Goal: Information Seeking & Learning: Check status

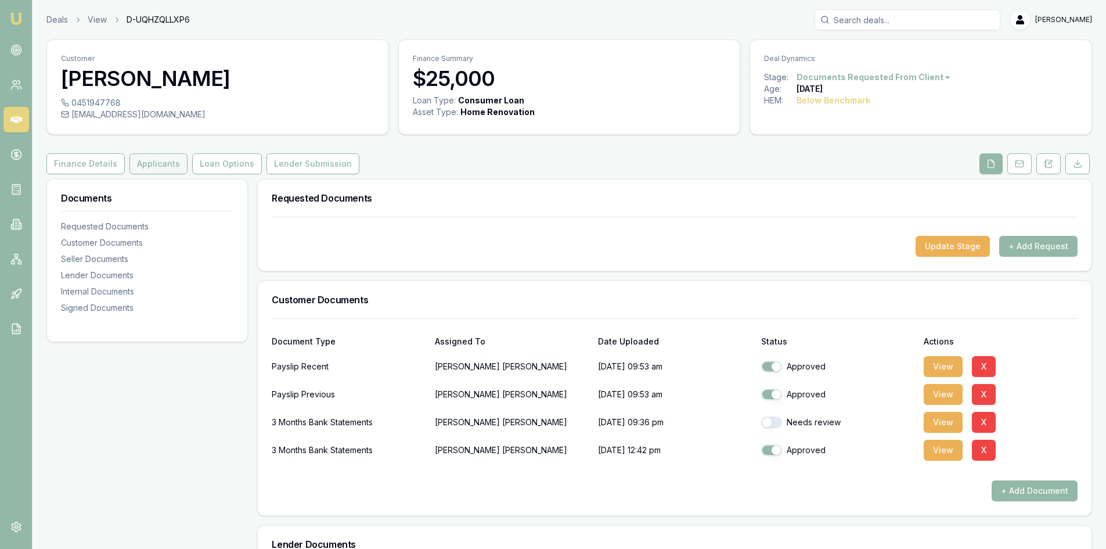
click at [158, 167] on button "Applicants" at bounding box center [158, 163] width 58 height 21
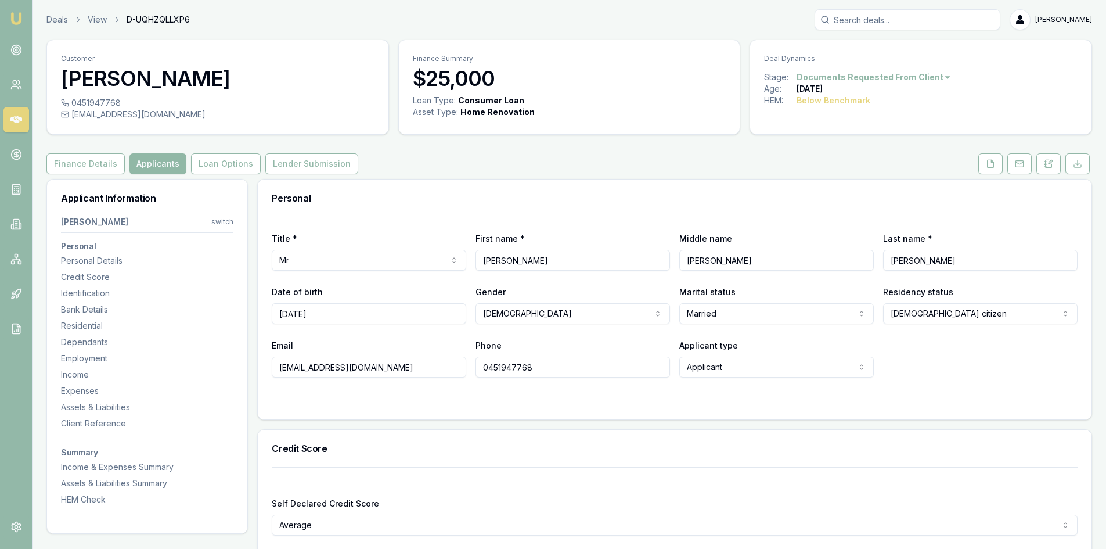
click at [155, 165] on button "Applicants" at bounding box center [157, 163] width 57 height 21
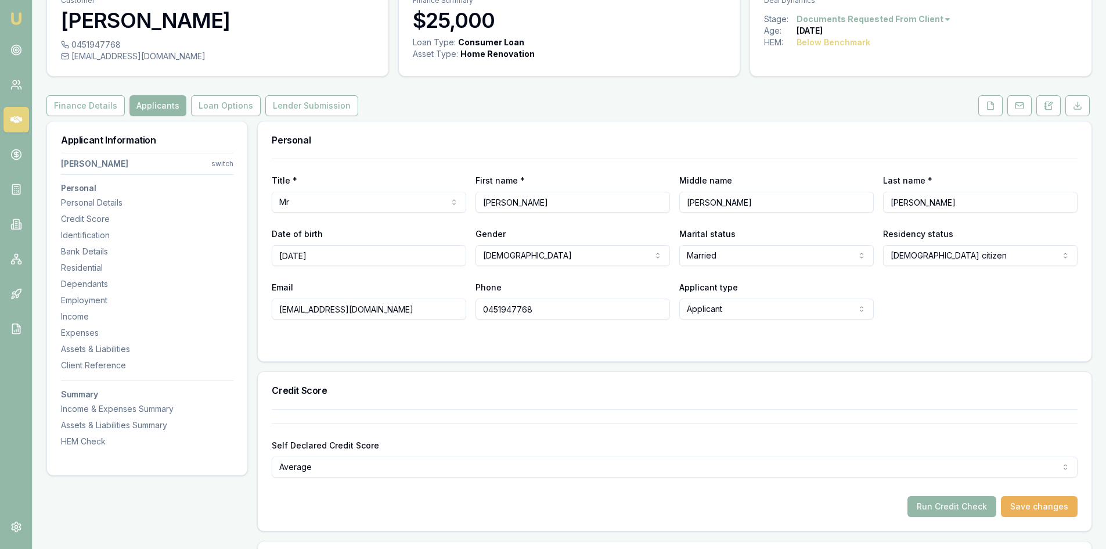
scroll to position [116, 0]
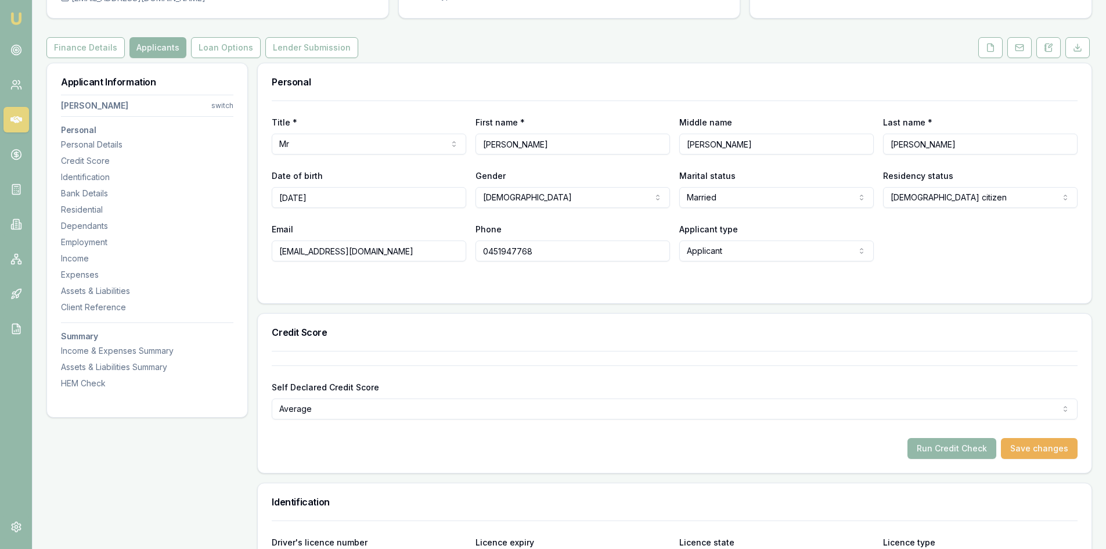
drag, startPoint x: 388, startPoint y: 250, endPoint x: 227, endPoint y: 235, distance: 161.6
click at [505, 249] on input "0451947768" at bounding box center [572, 250] width 194 height 21
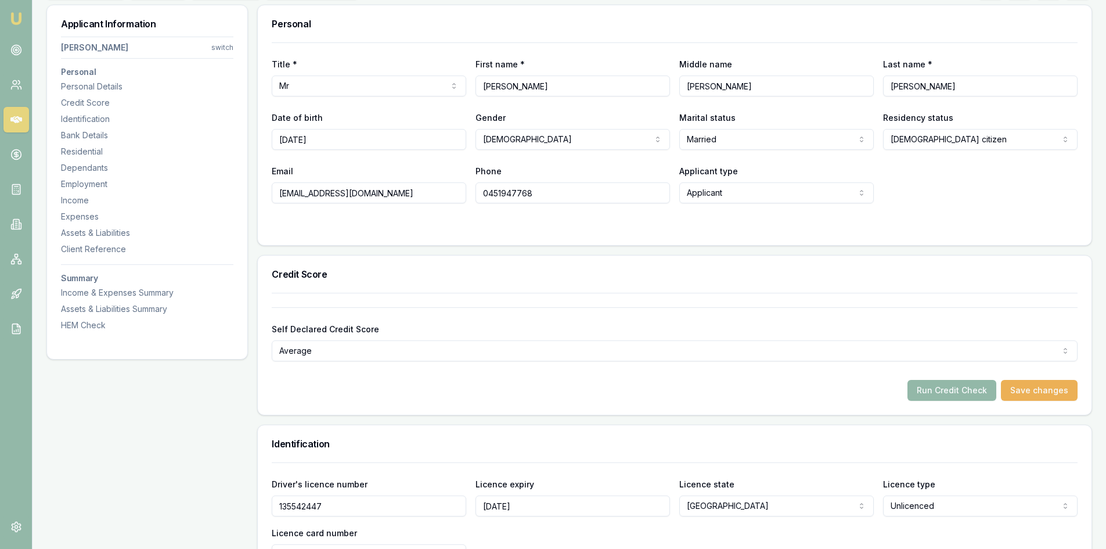
scroll to position [0, 0]
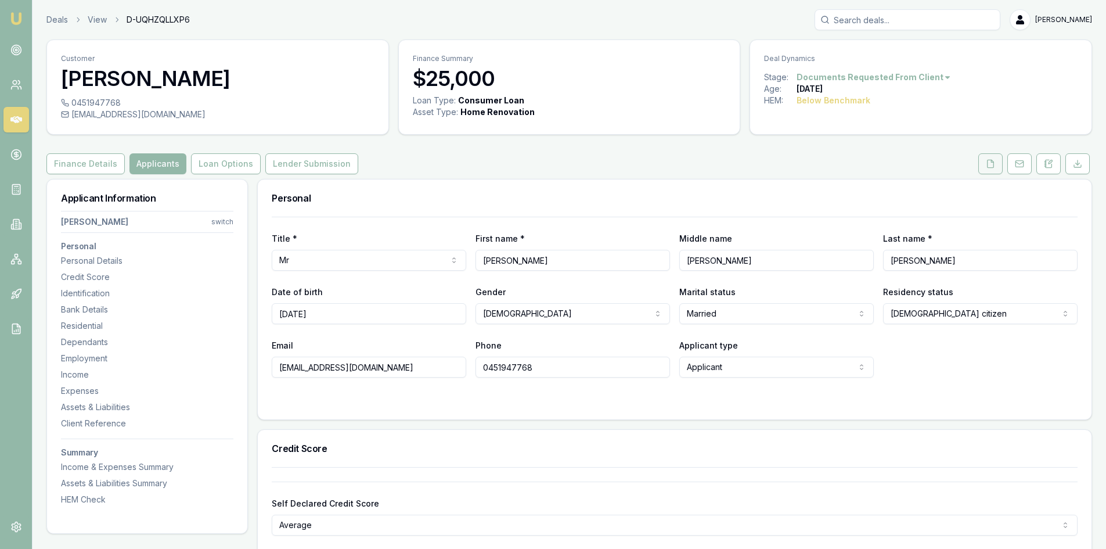
click at [987, 172] on button at bounding box center [990, 163] width 24 height 21
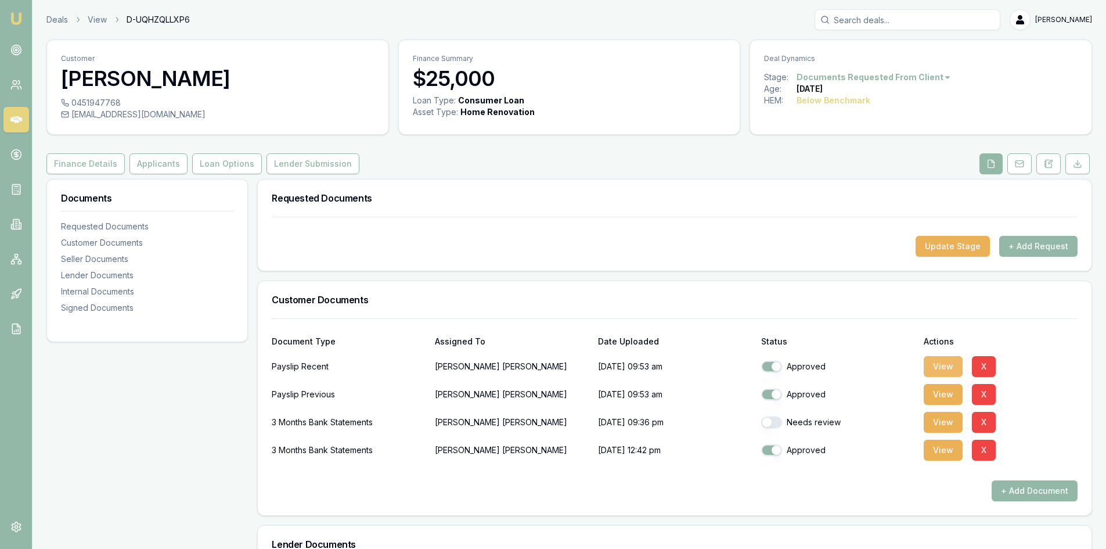
click at [946, 369] on button "View" at bounding box center [943, 366] width 39 height 21
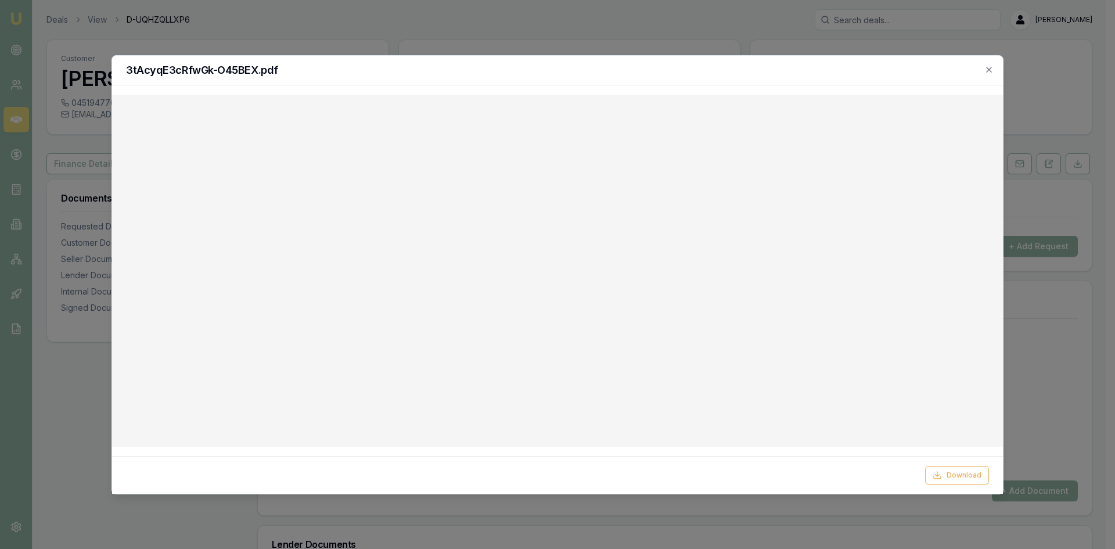
drag, startPoint x: 985, startPoint y: 69, endPoint x: 736, endPoint y: 41, distance: 251.2
click at [985, 69] on icon "button" at bounding box center [988, 69] width 9 height 9
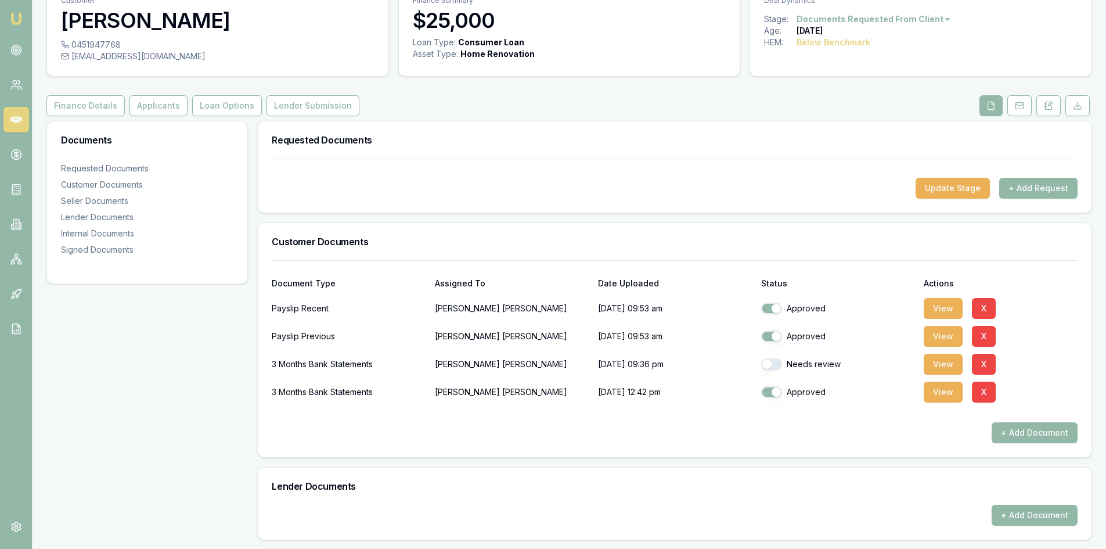
scroll to position [116, 0]
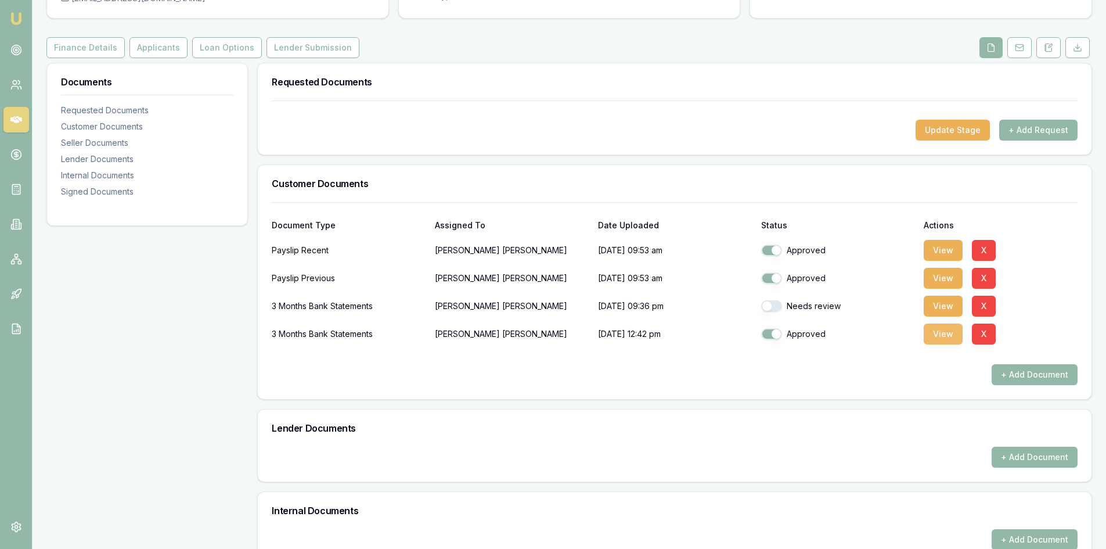
click at [942, 333] on button "View" at bounding box center [943, 333] width 39 height 21
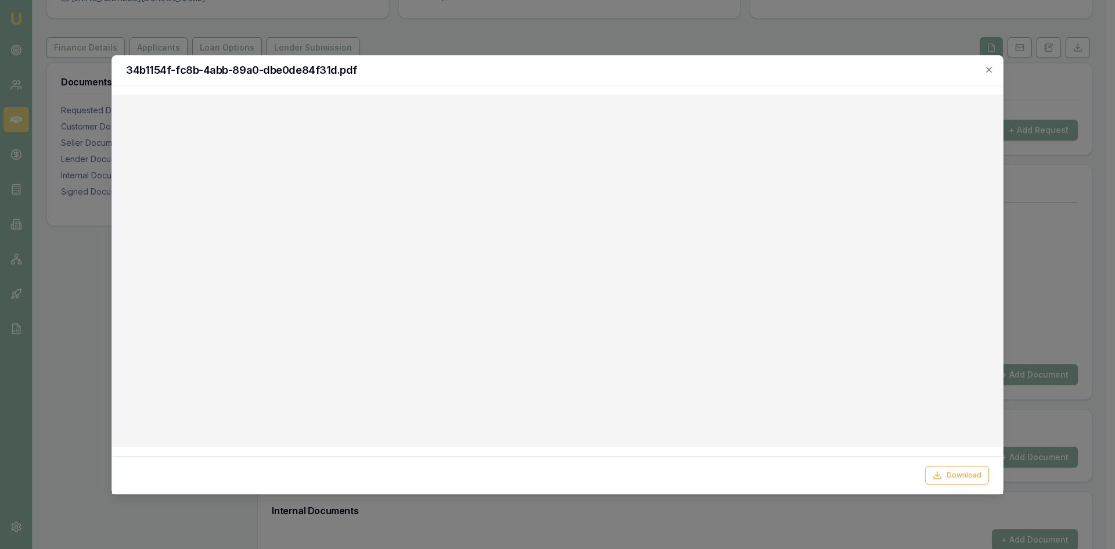
drag, startPoint x: 989, startPoint y: 71, endPoint x: 961, endPoint y: 69, distance: 27.4
click at [989, 71] on icon "button" at bounding box center [988, 69] width 9 height 9
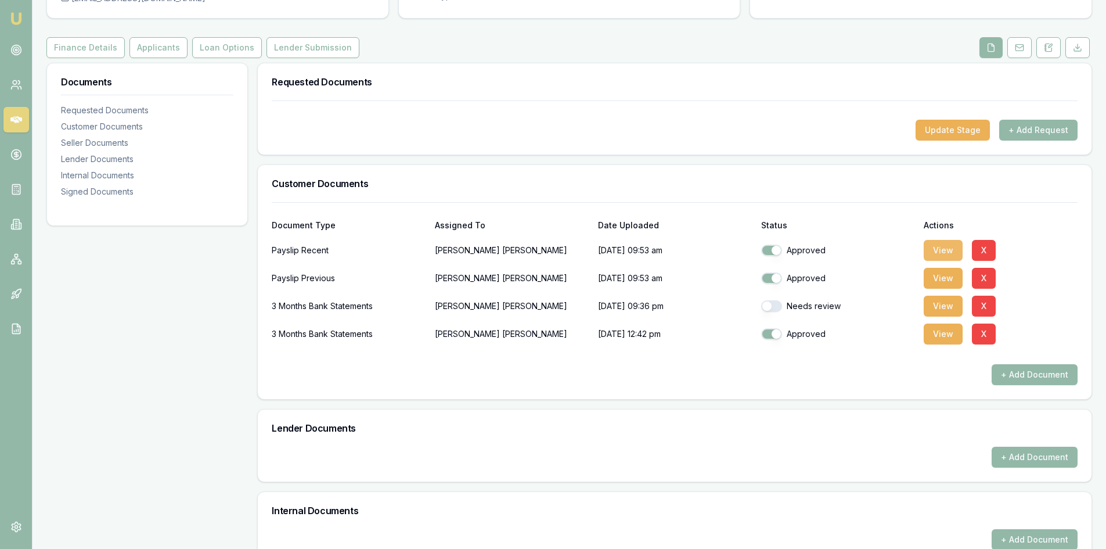
click at [956, 247] on button "View" at bounding box center [943, 250] width 39 height 21
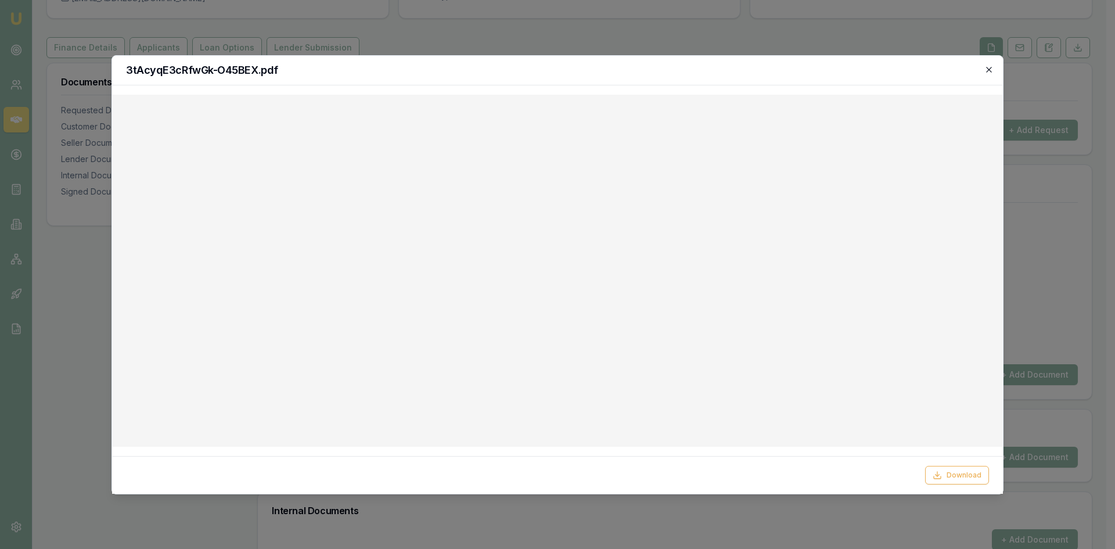
click at [991, 70] on icon "button" at bounding box center [988, 69] width 9 height 9
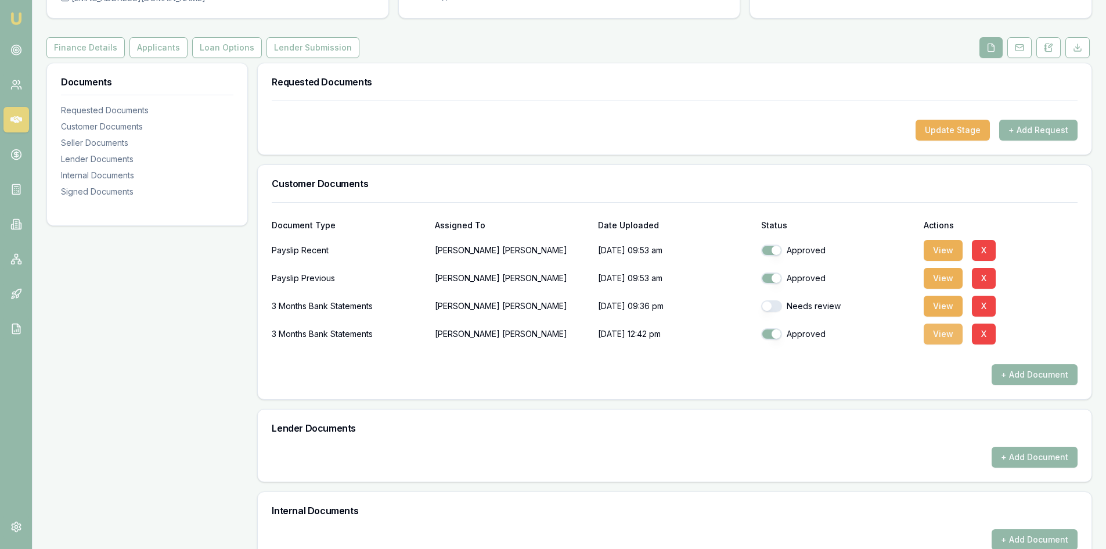
click at [932, 337] on button "View" at bounding box center [943, 333] width 39 height 21
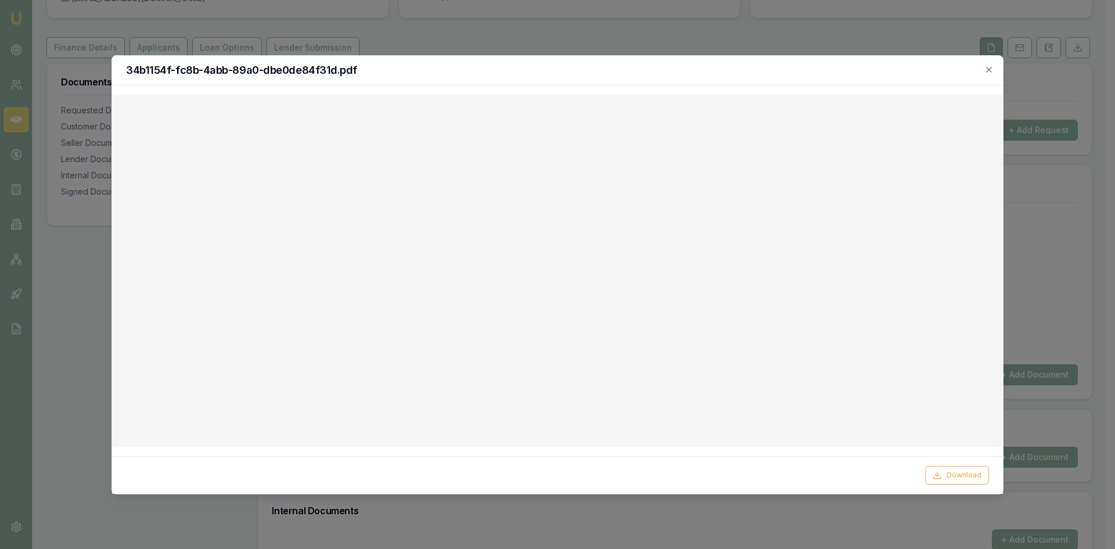
drag, startPoint x: 990, startPoint y: 67, endPoint x: 954, endPoint y: 73, distance: 36.4
click at [990, 67] on icon "button" at bounding box center [988, 69] width 5 height 5
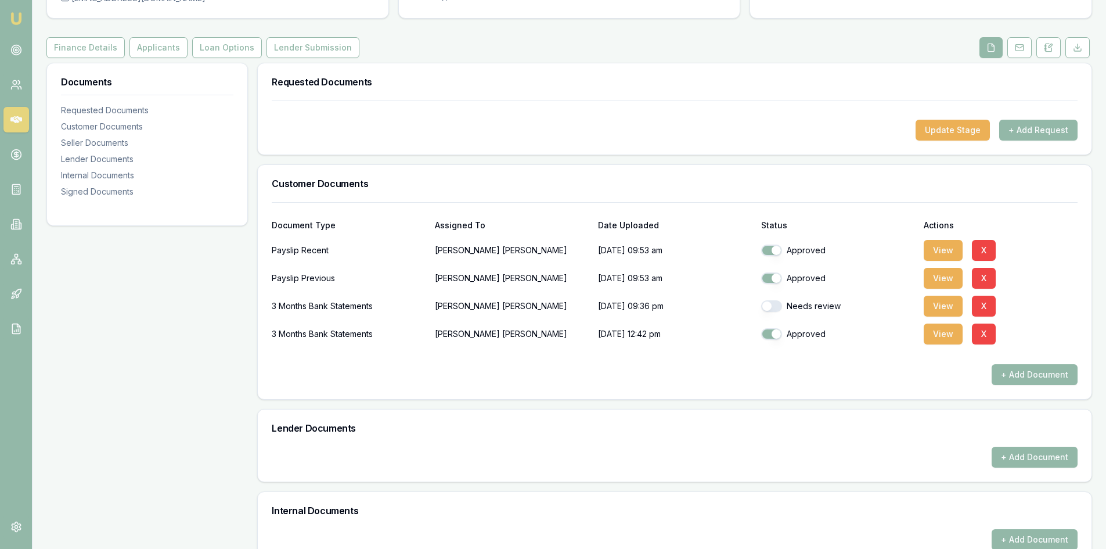
drag, startPoint x: 942, startPoint y: 336, endPoint x: 910, endPoint y: 336, distance: 31.9
click at [942, 336] on button "View" at bounding box center [943, 333] width 39 height 21
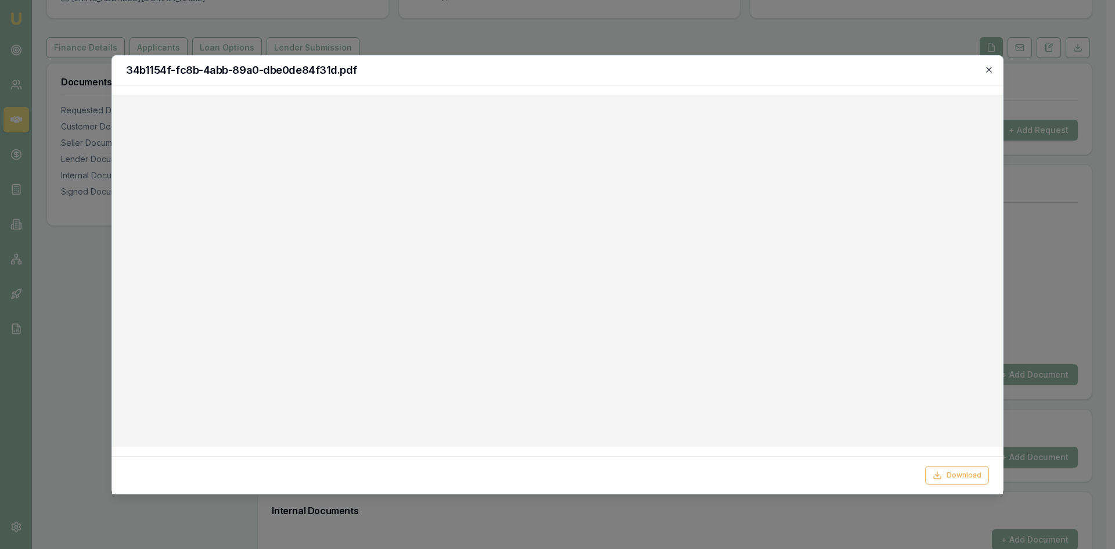
click at [988, 69] on icon "button" at bounding box center [988, 69] width 5 height 5
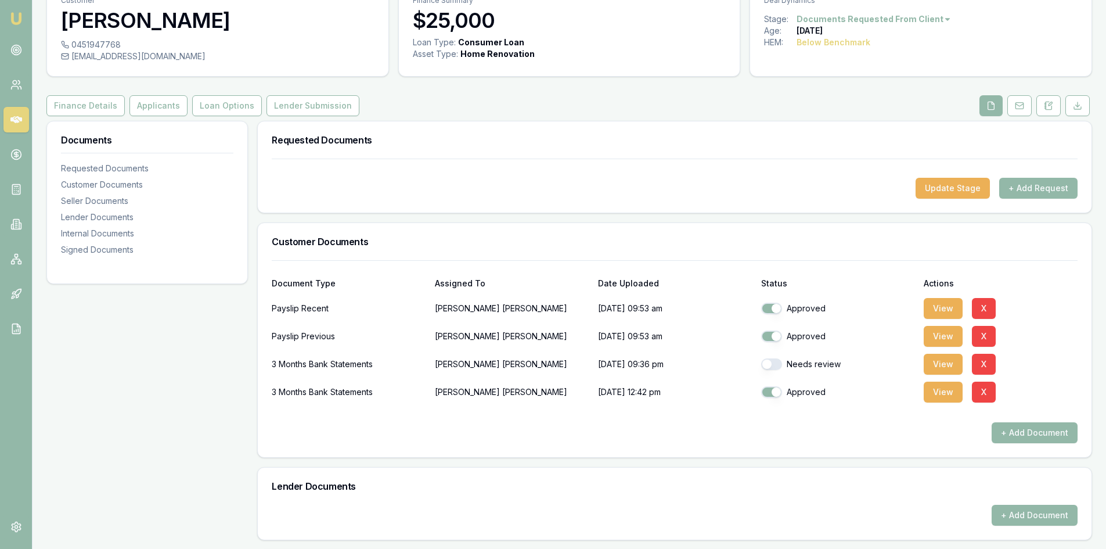
scroll to position [0, 0]
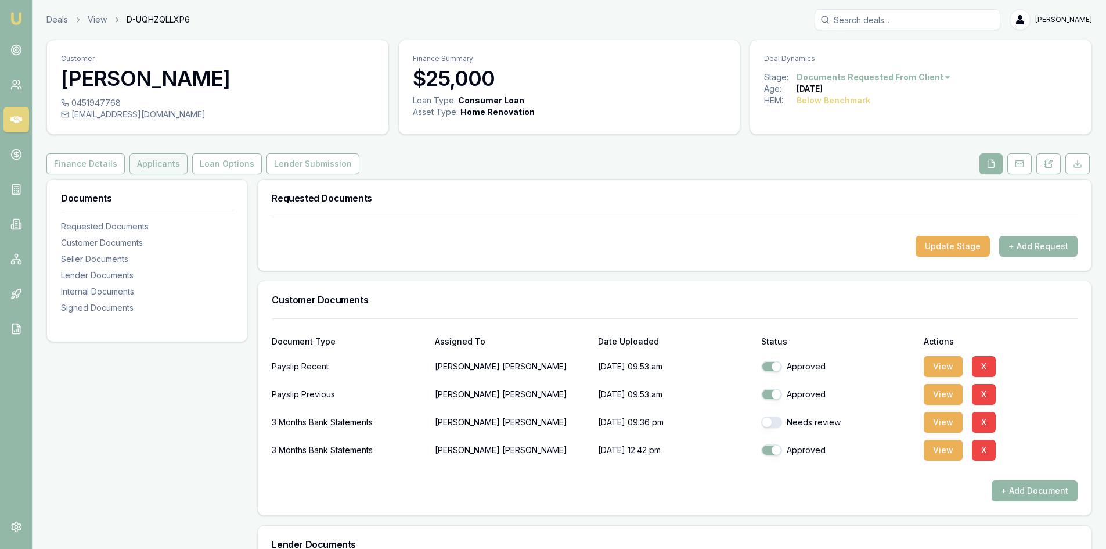
click at [150, 169] on button "Applicants" at bounding box center [158, 163] width 58 height 21
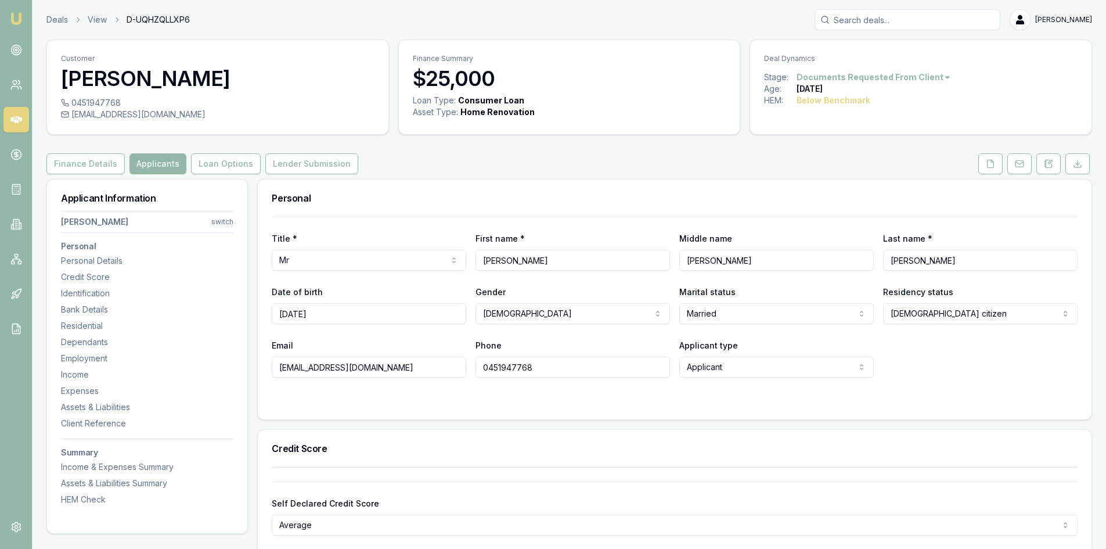
drag, startPoint x: 388, startPoint y: 369, endPoint x: 232, endPoint y: 367, distance: 156.2
click at [510, 365] on input "0451947768" at bounding box center [572, 366] width 194 height 21
click at [997, 161] on button at bounding box center [990, 163] width 24 height 21
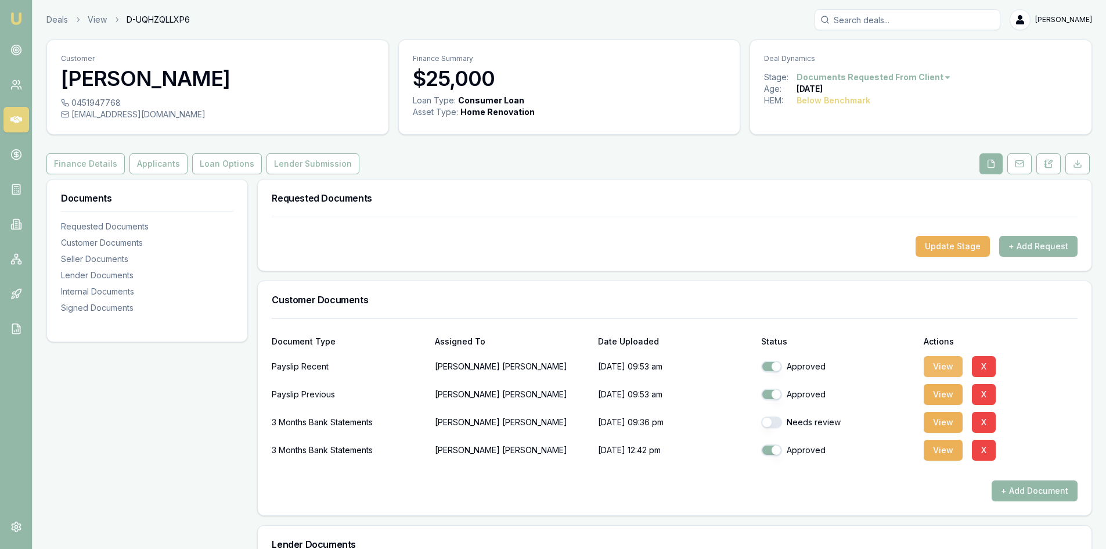
click at [936, 363] on button "View" at bounding box center [943, 366] width 39 height 21
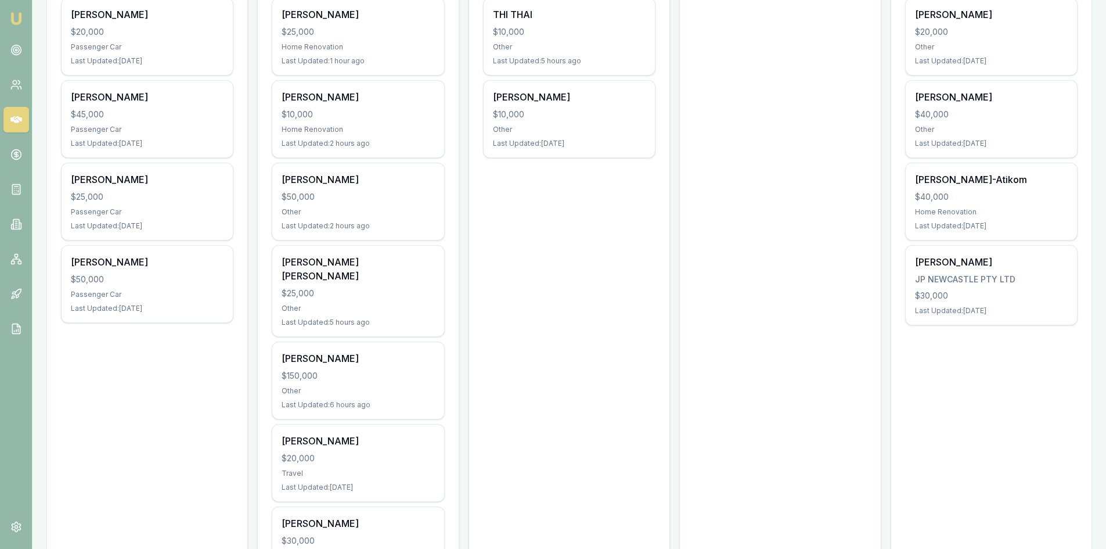
scroll to position [140, 0]
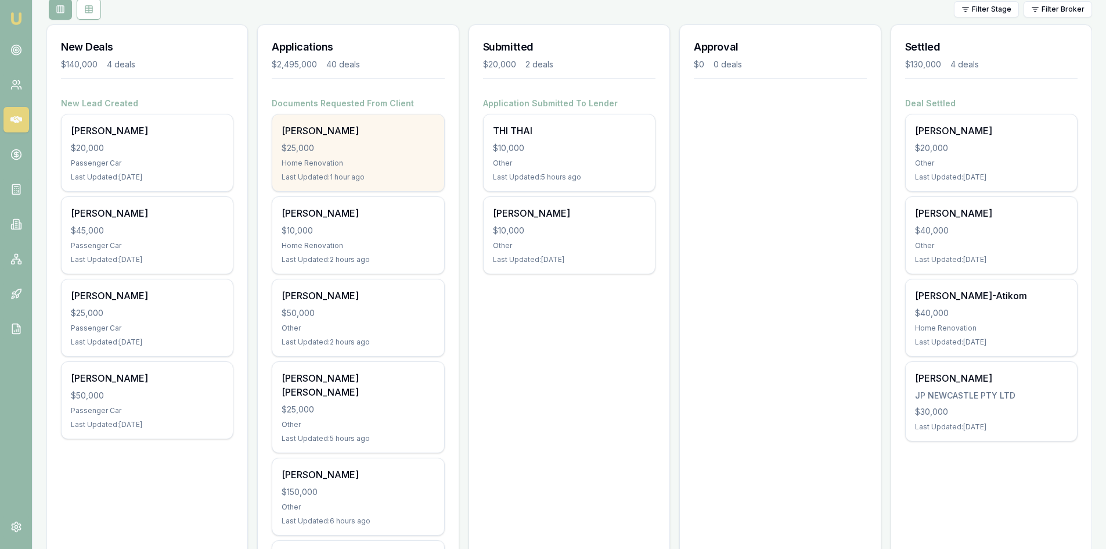
click at [336, 160] on div "Home Renovation" at bounding box center [358, 162] width 153 height 9
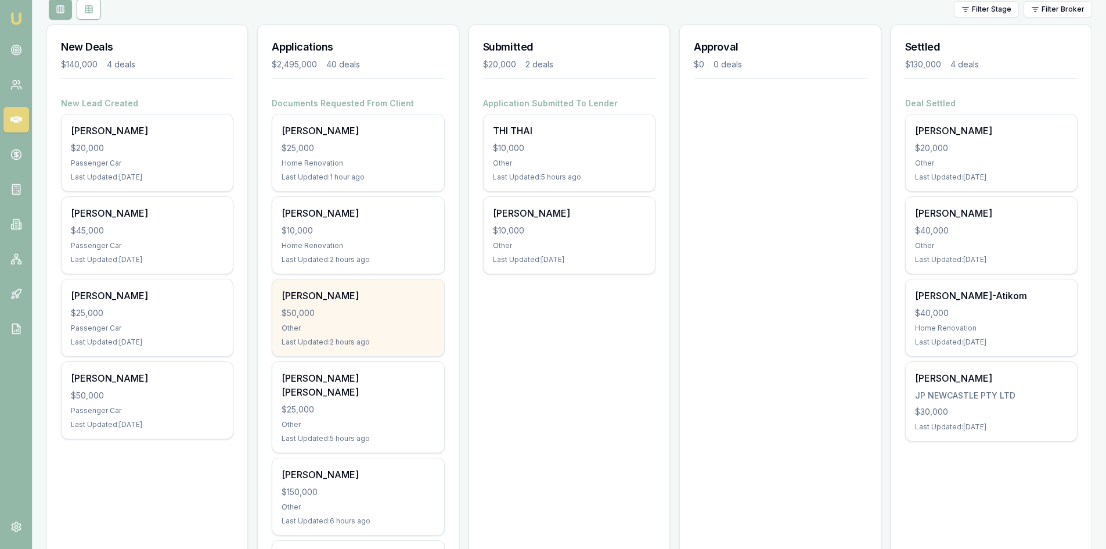
scroll to position [0, 0]
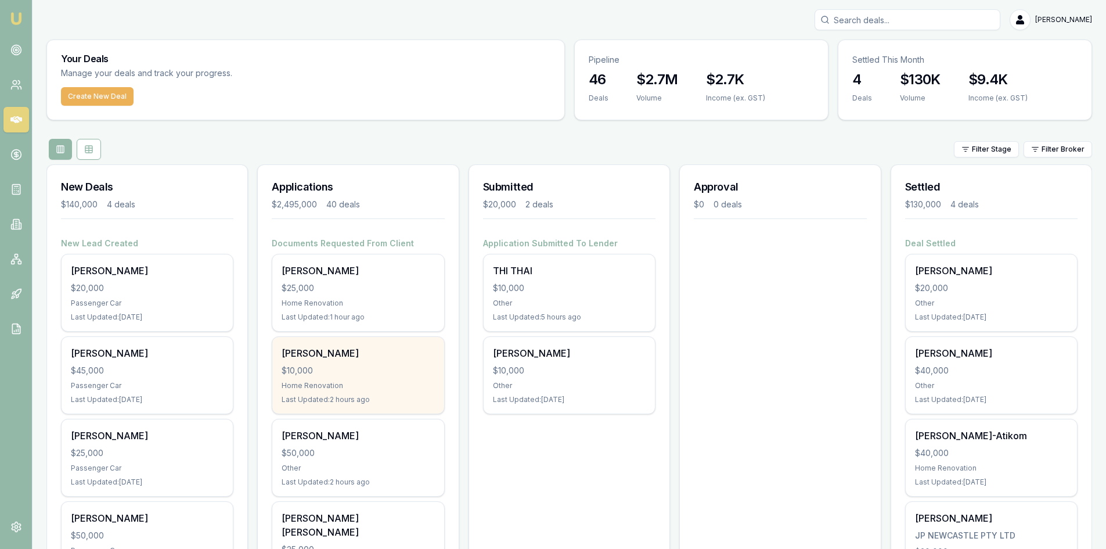
click at [361, 374] on div "$10,000" at bounding box center [358, 371] width 153 height 12
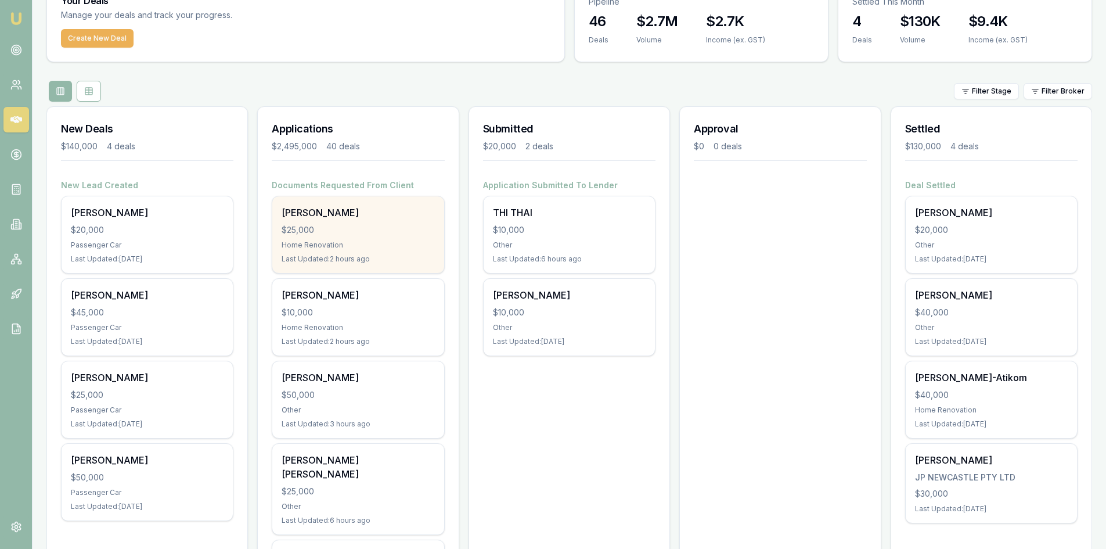
scroll to position [174, 0]
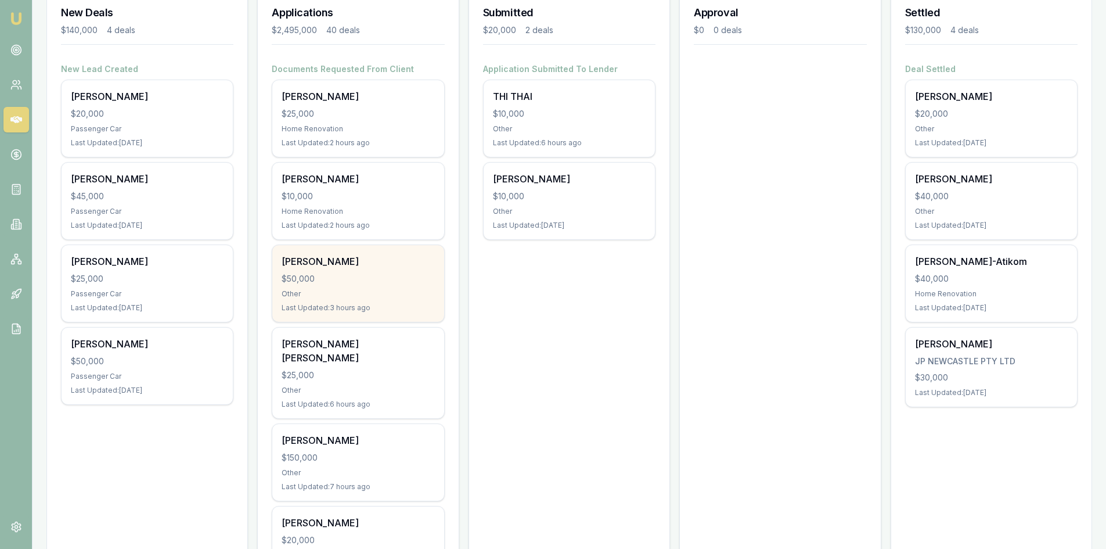
click at [328, 272] on div "[PERSON_NAME] $50,000 Other Last Updated: 3 hours ago" at bounding box center [357, 283] width 171 height 77
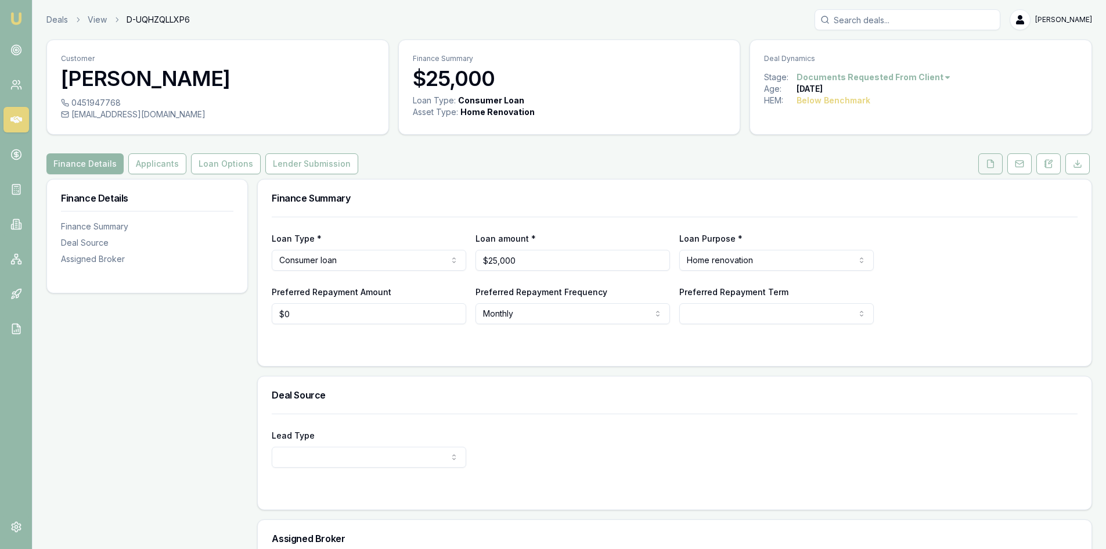
click at [993, 165] on icon at bounding box center [990, 164] width 6 height 8
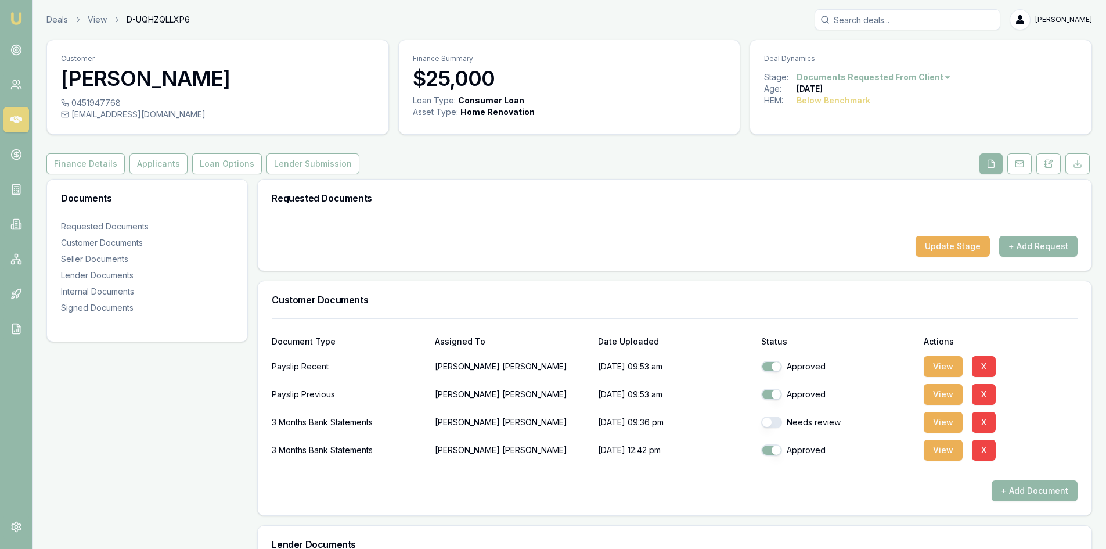
click at [17, 118] on icon at bounding box center [16, 120] width 12 height 12
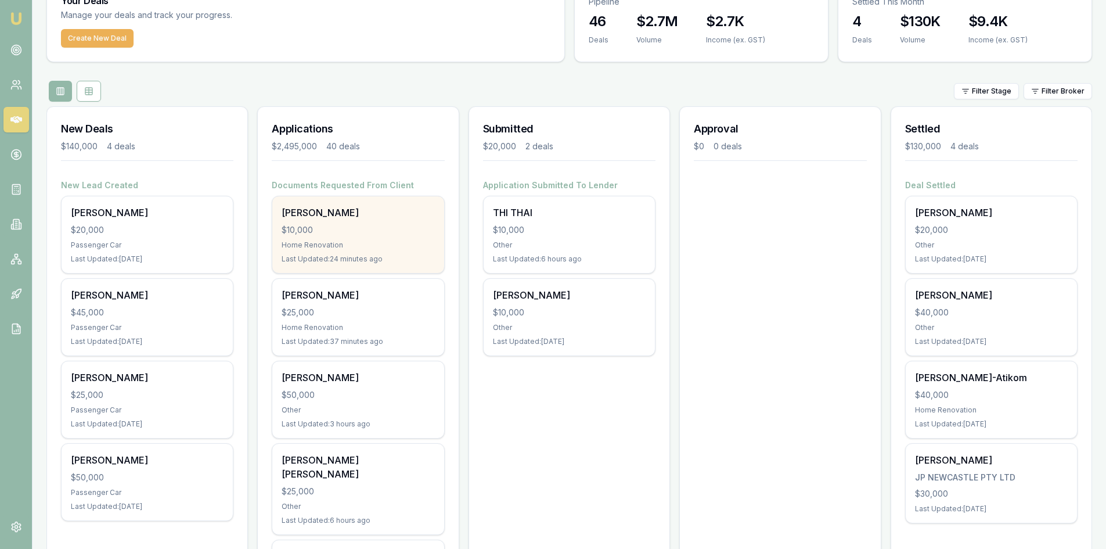
scroll to position [174, 0]
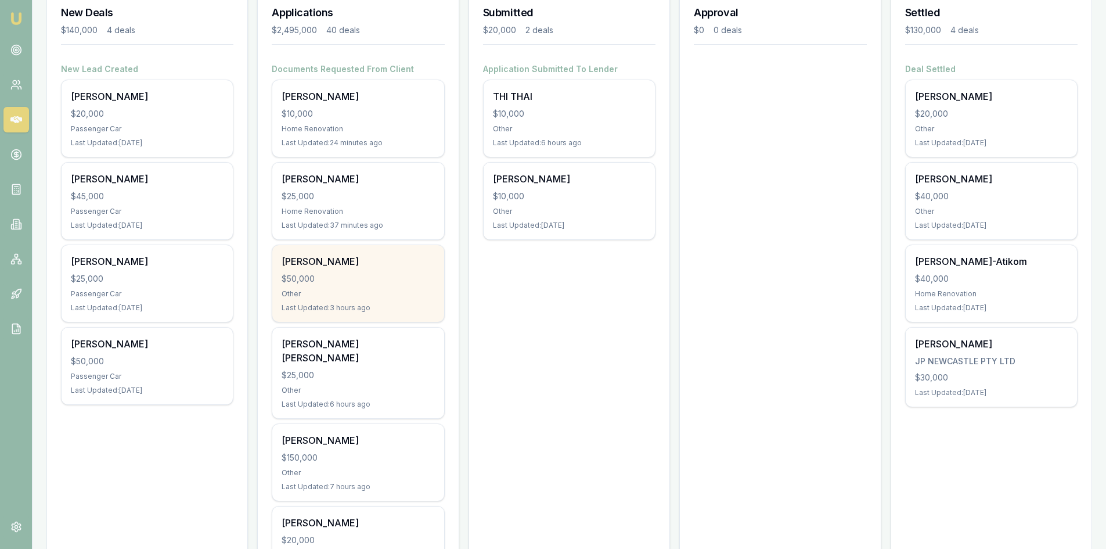
click at [352, 286] on div "Liam Dalton $50,000 Other Last Updated: 3 hours ago" at bounding box center [357, 283] width 171 height 77
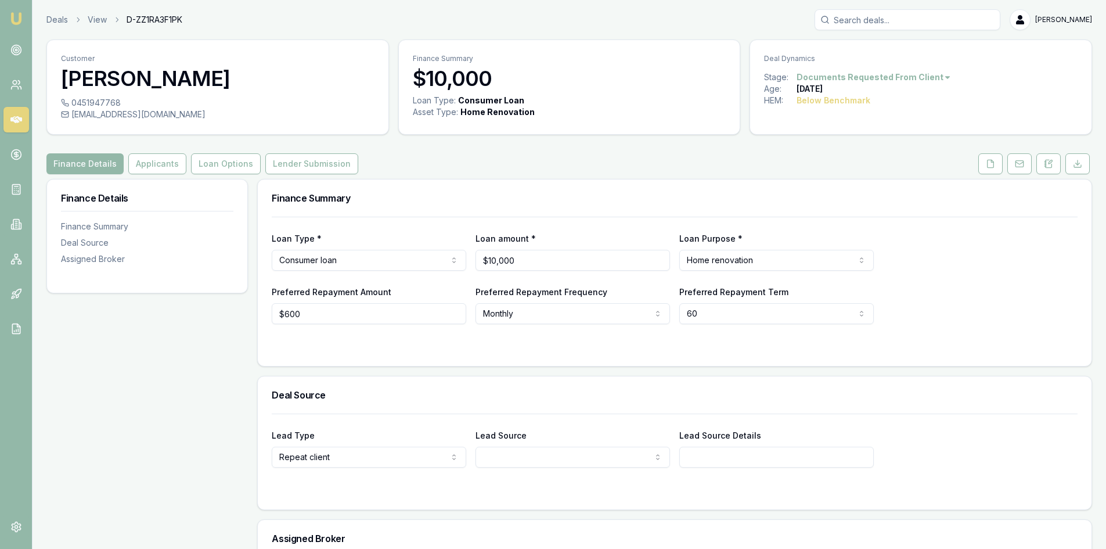
scroll to position [125, 0]
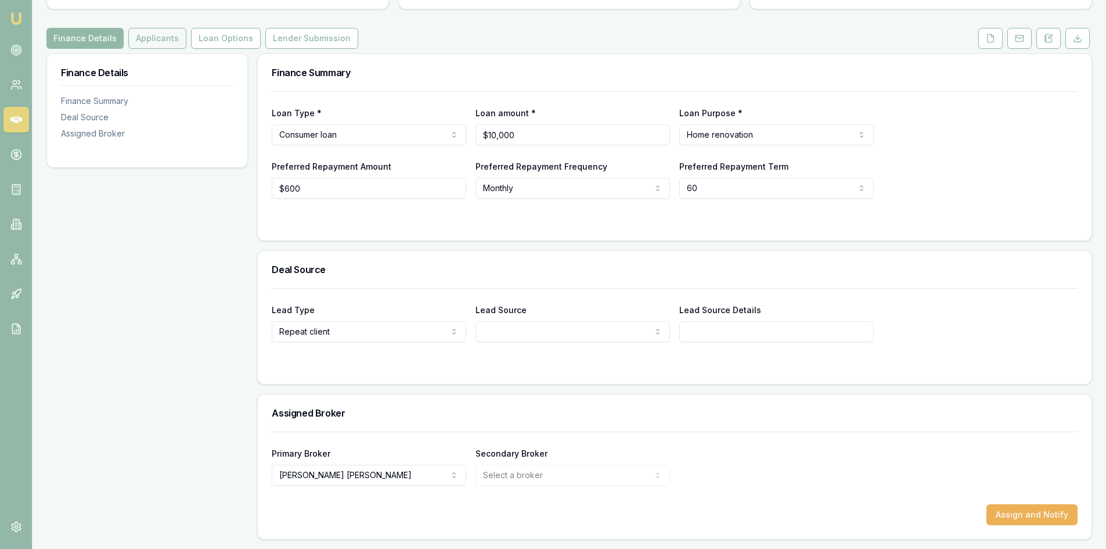
click at [158, 42] on button "Applicants" at bounding box center [157, 38] width 58 height 21
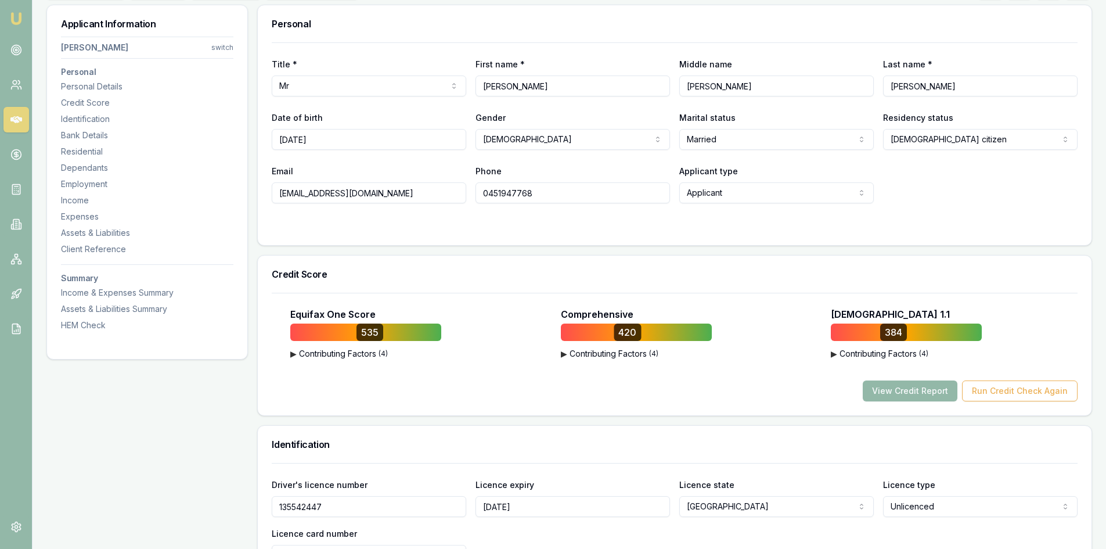
scroll to position [232, 0]
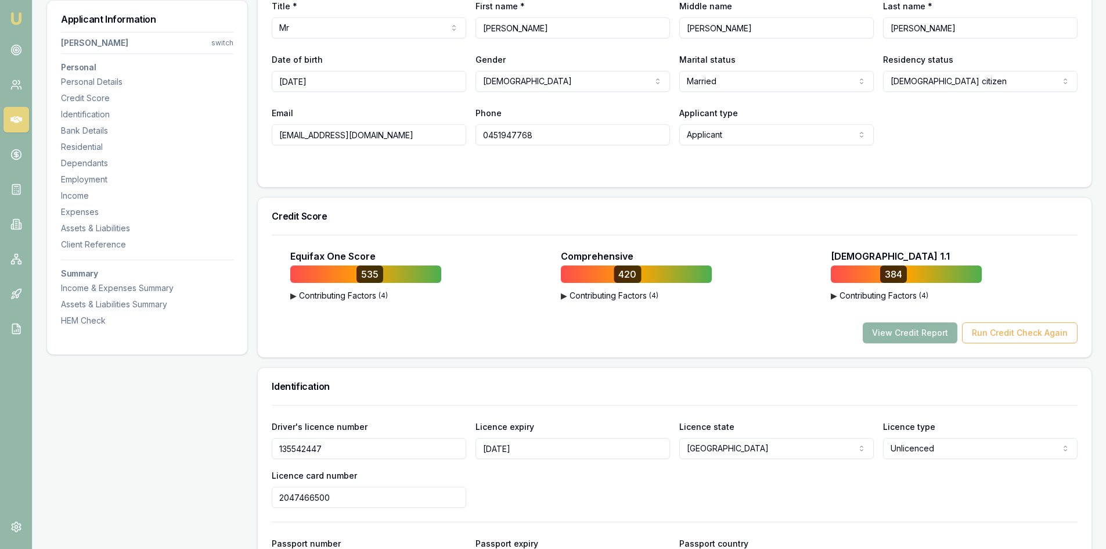
click at [896, 335] on button "View Credit Report" at bounding box center [910, 332] width 95 height 21
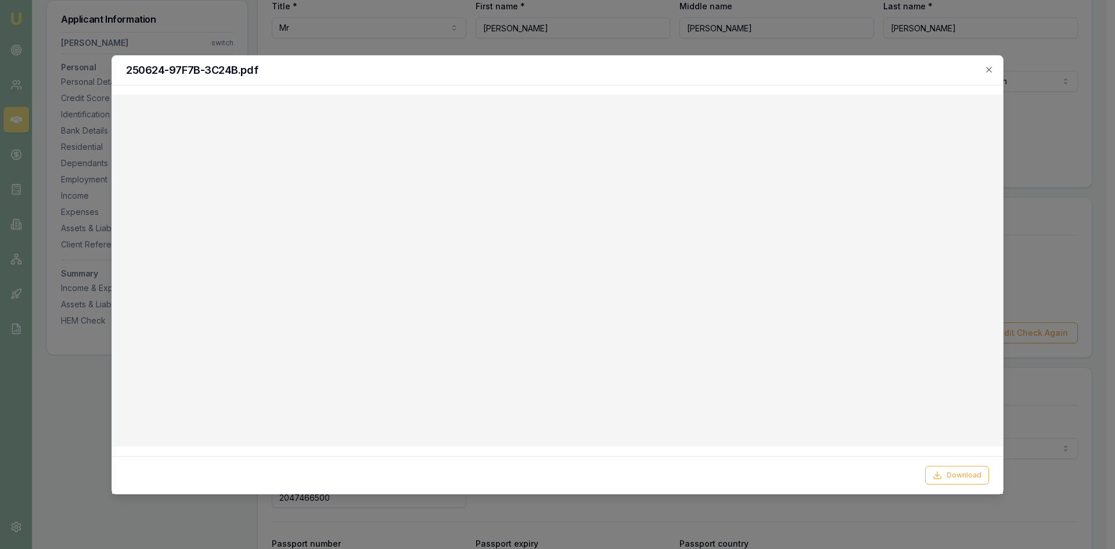
drag, startPoint x: 957, startPoint y: 477, endPoint x: 846, endPoint y: 428, distance: 121.9
click at [957, 477] on button "Download" at bounding box center [957, 475] width 64 height 19
click at [987, 71] on icon "button" at bounding box center [988, 69] width 5 height 5
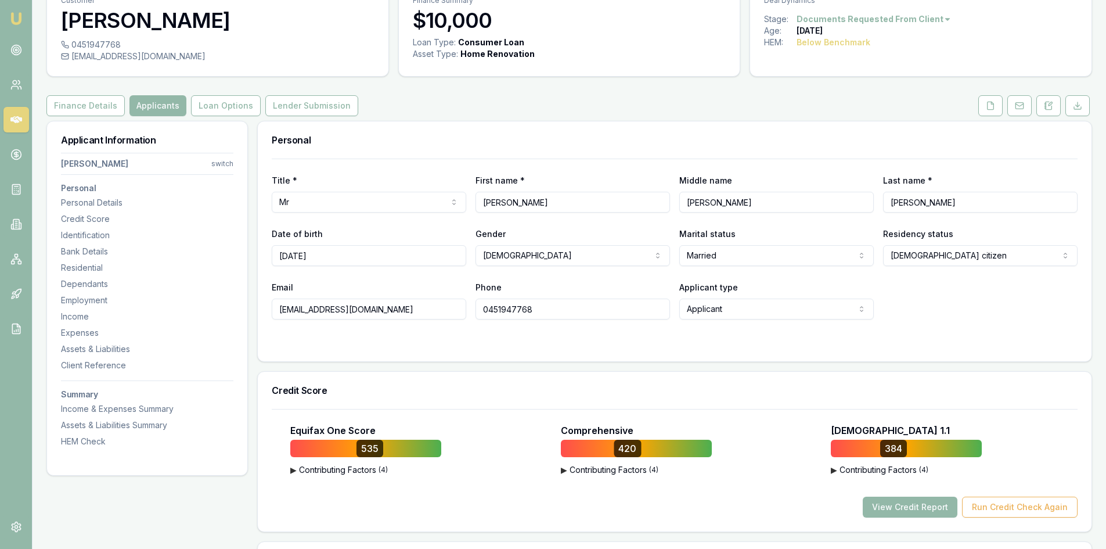
scroll to position [0, 0]
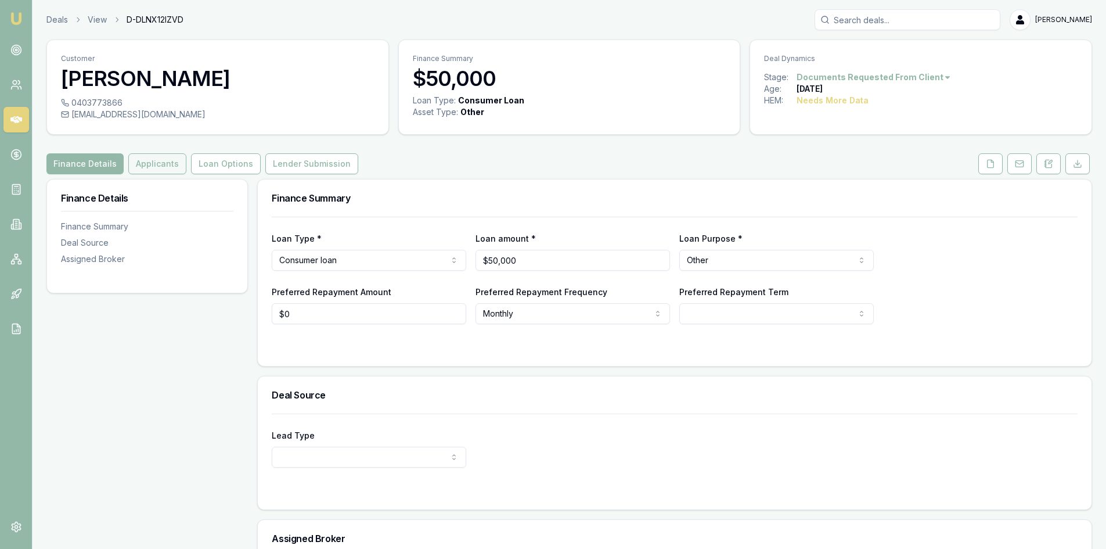
click at [159, 165] on button "Applicants" at bounding box center [157, 163] width 58 height 21
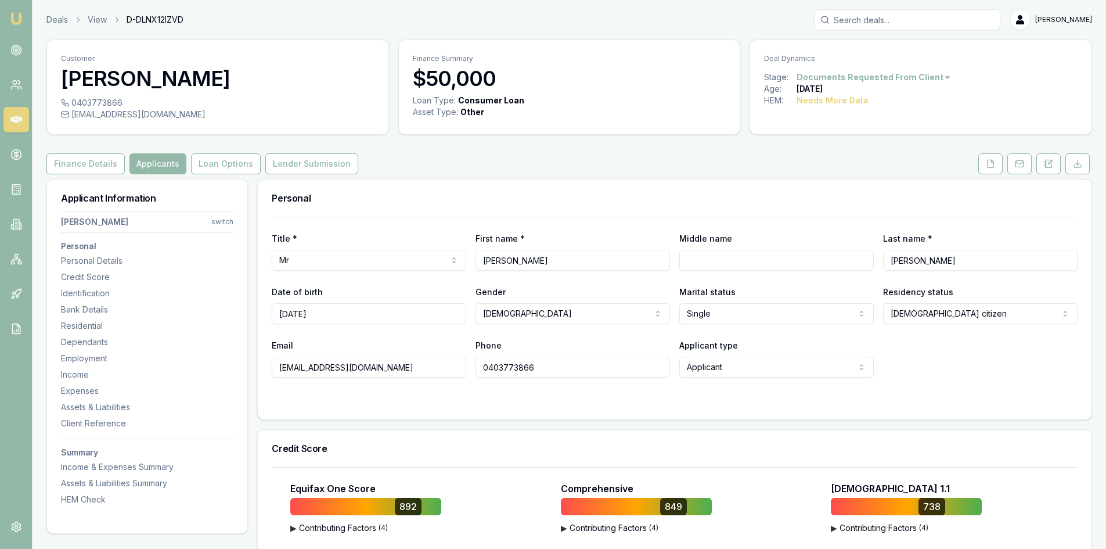
scroll to position [232, 0]
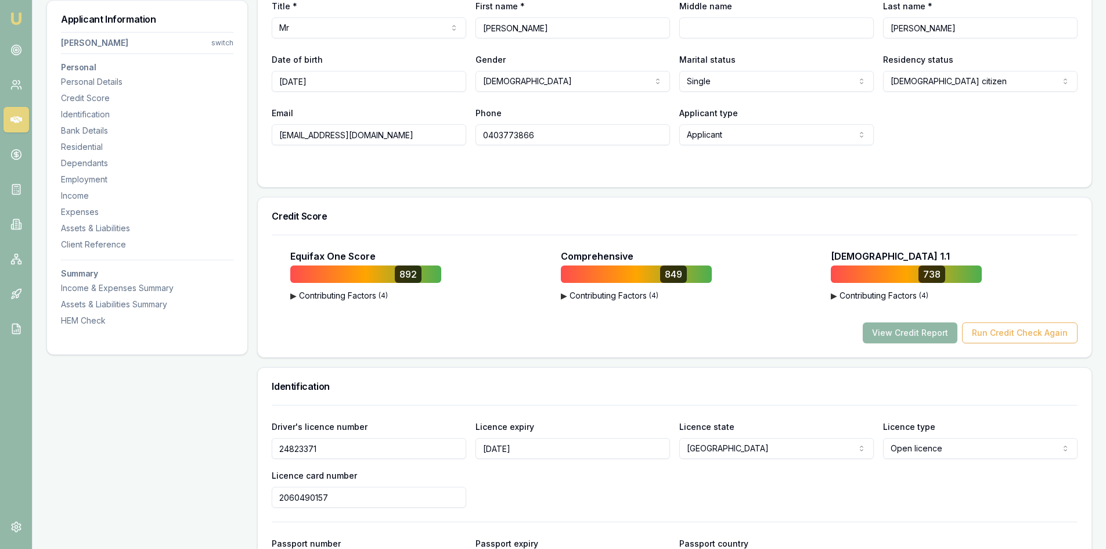
click at [921, 332] on button "View Credit Report" at bounding box center [910, 332] width 95 height 21
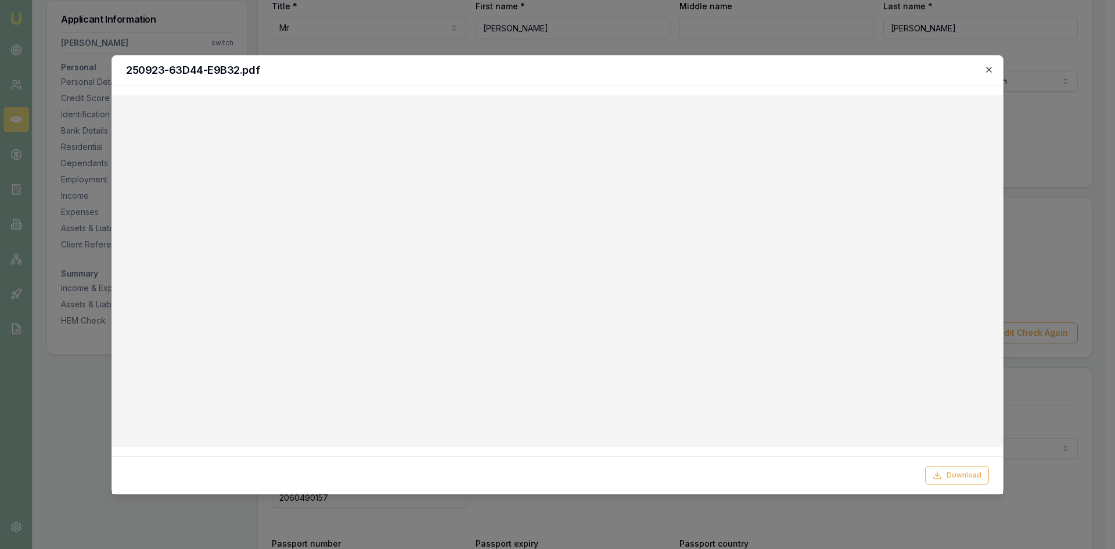
click at [989, 73] on icon "button" at bounding box center [988, 69] width 9 height 9
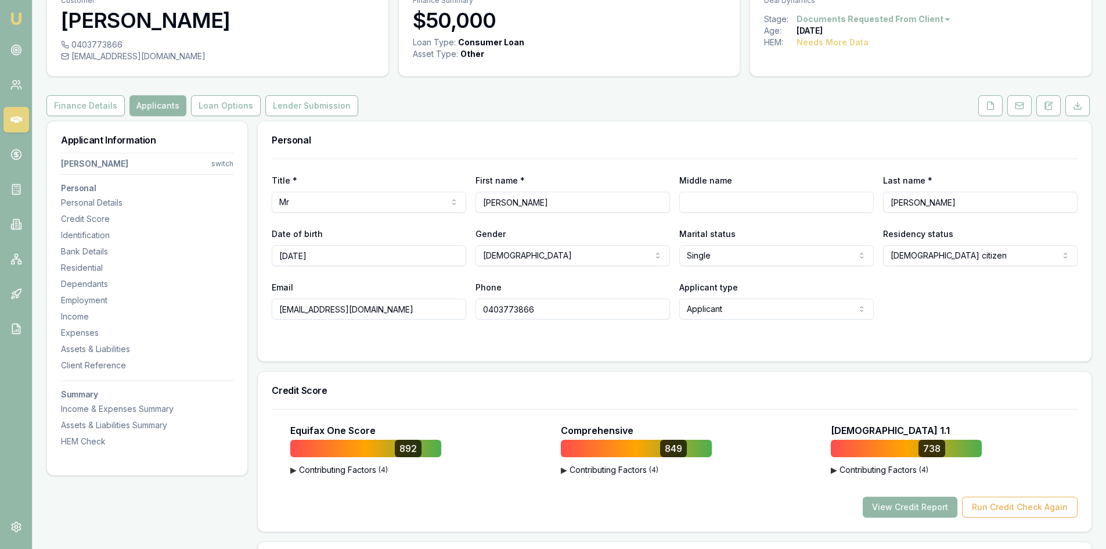
scroll to position [0, 0]
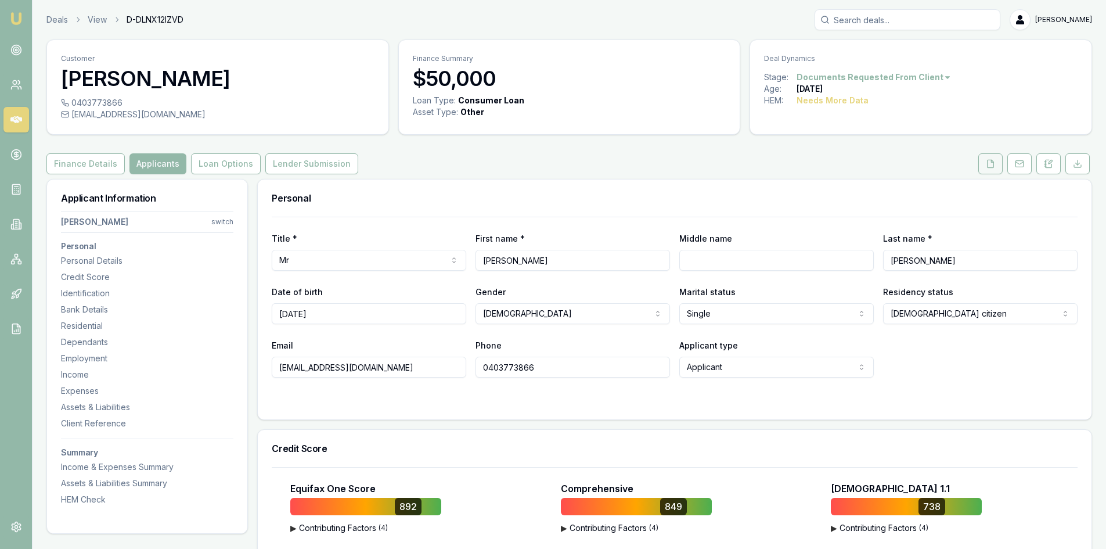
click at [985, 168] on button at bounding box center [990, 163] width 24 height 21
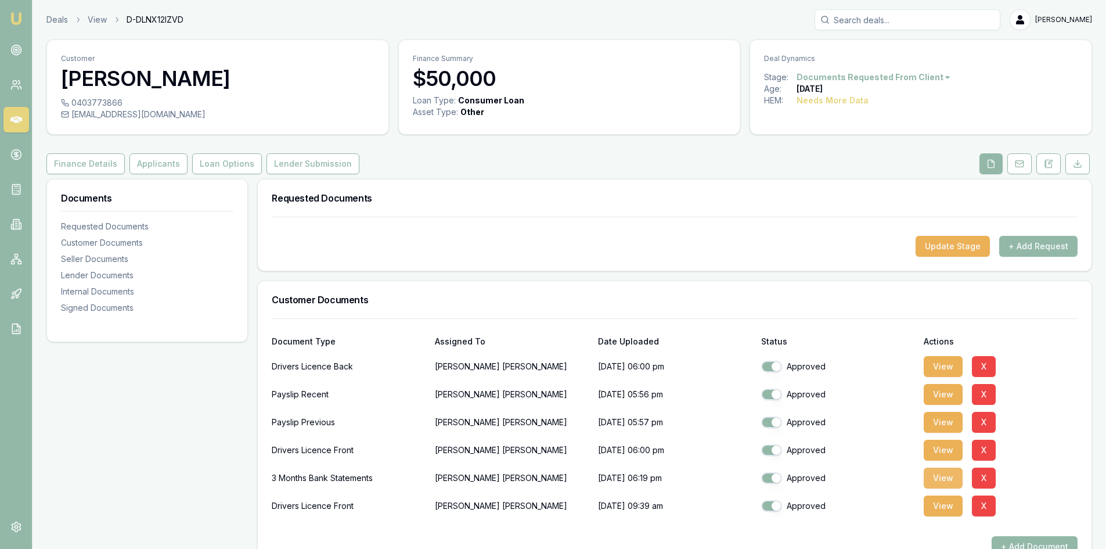
click at [933, 478] on button "View" at bounding box center [943, 477] width 39 height 21
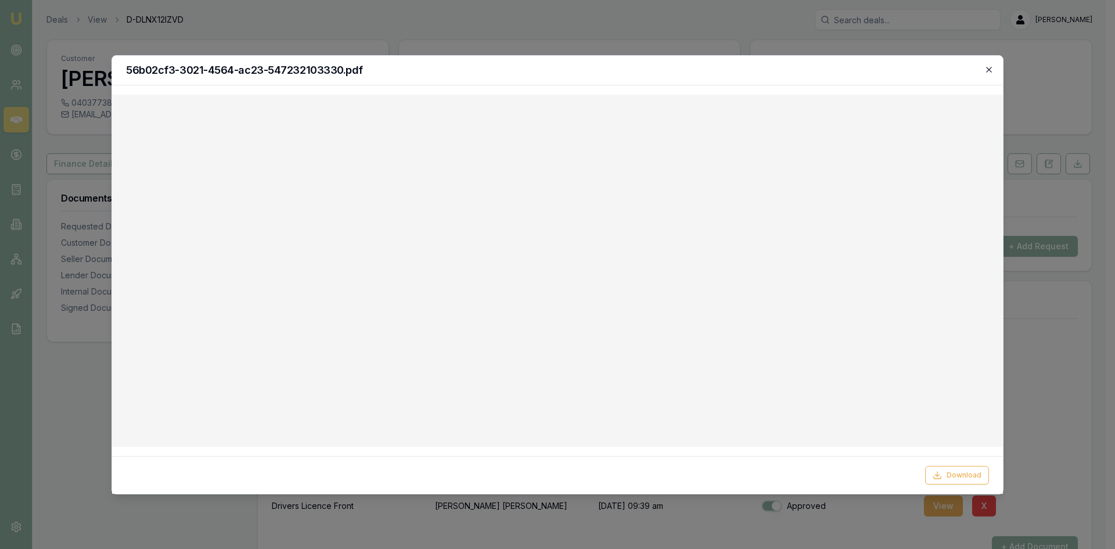
click at [989, 70] on icon "button" at bounding box center [988, 69] width 9 height 9
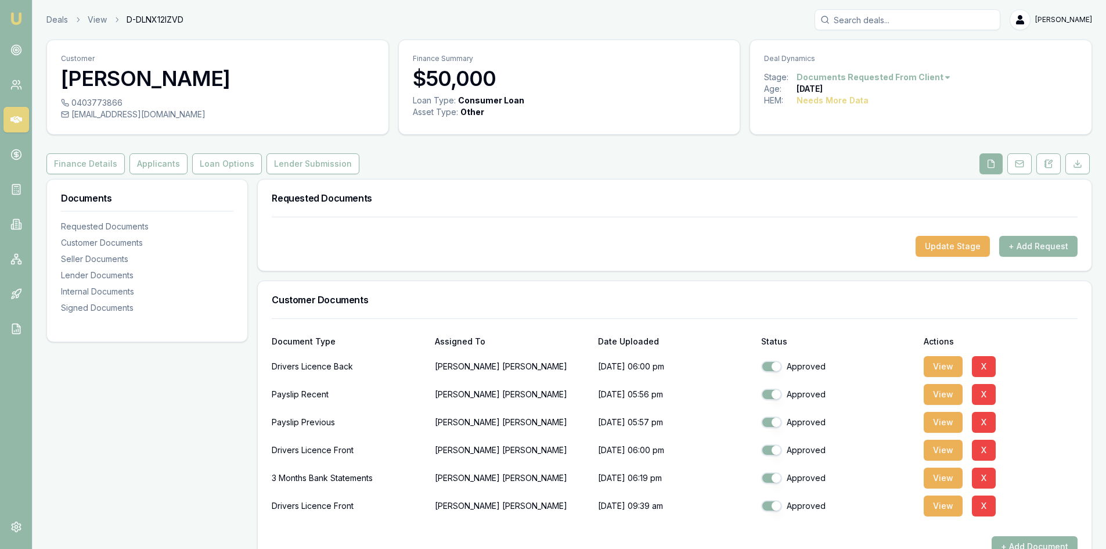
scroll to position [174, 0]
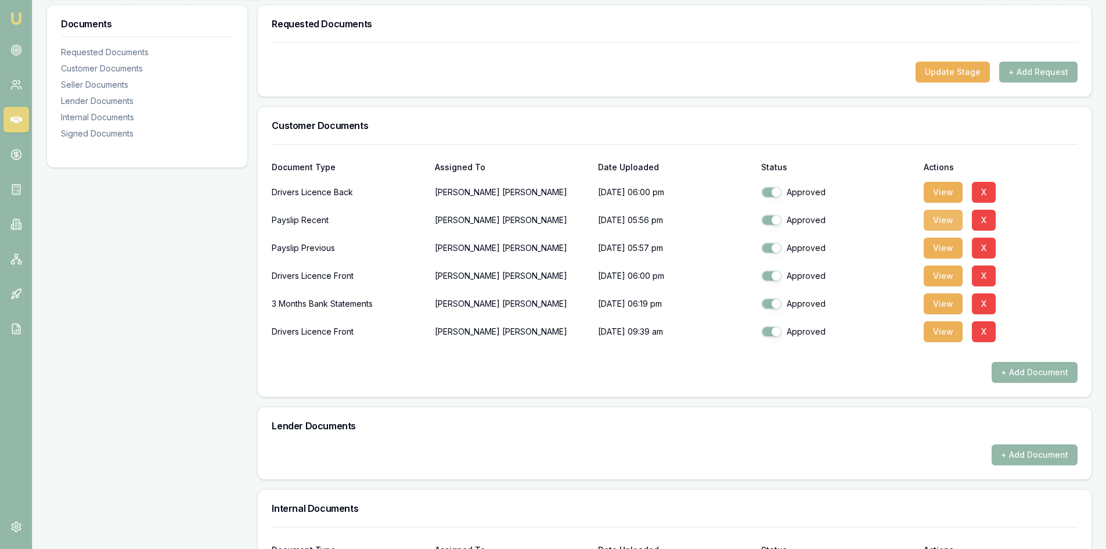
click at [931, 221] on button "View" at bounding box center [943, 220] width 39 height 21
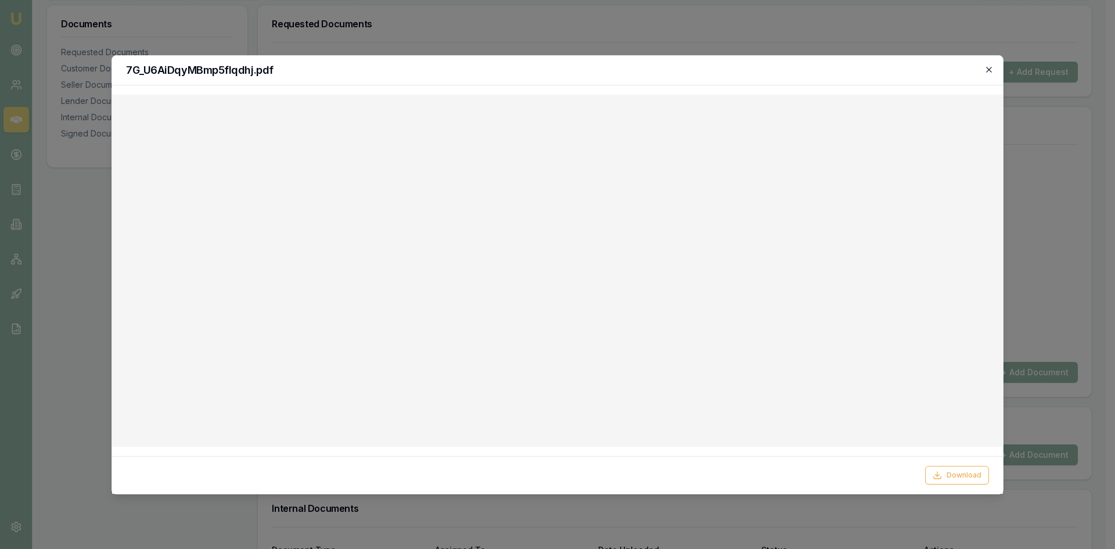
click at [992, 67] on icon "button" at bounding box center [988, 69] width 9 height 9
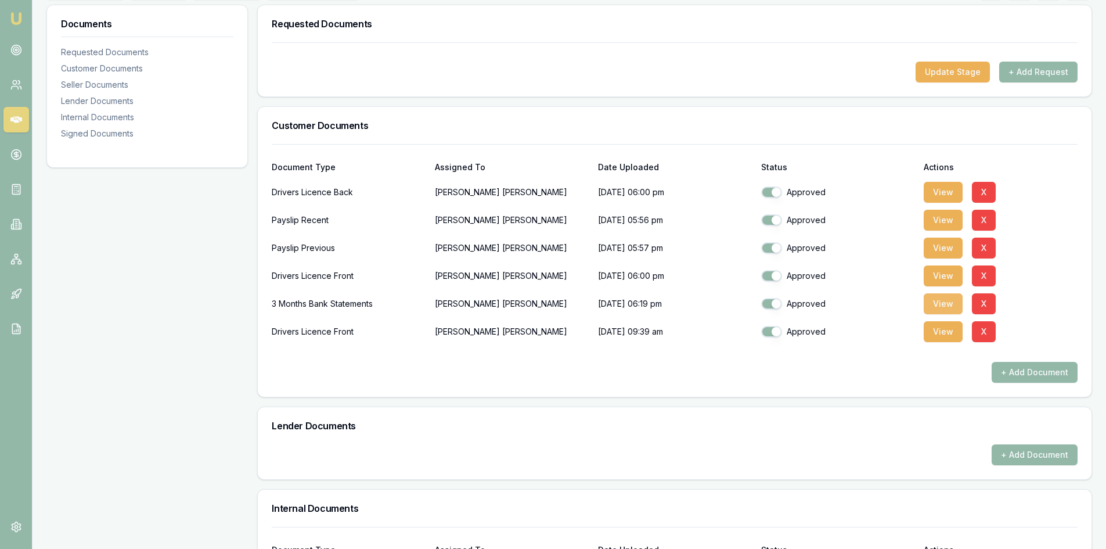
click at [944, 308] on button "View" at bounding box center [943, 303] width 39 height 21
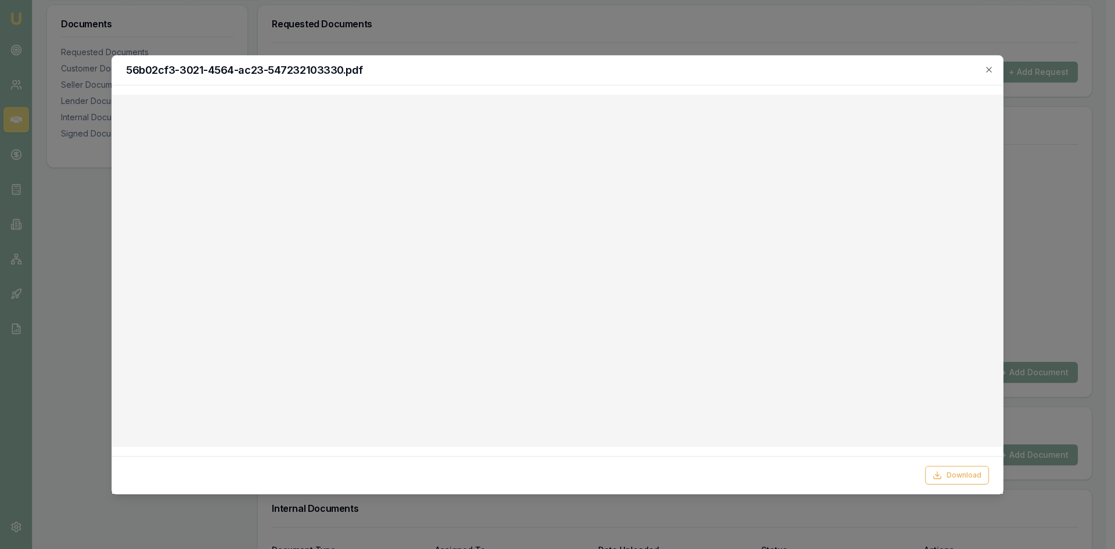
click at [994, 67] on div "56b02cf3-3021-4564-ac23-547232103330.pdf" at bounding box center [557, 71] width 891 height 30
click at [987, 73] on icon "button" at bounding box center [988, 69] width 9 height 9
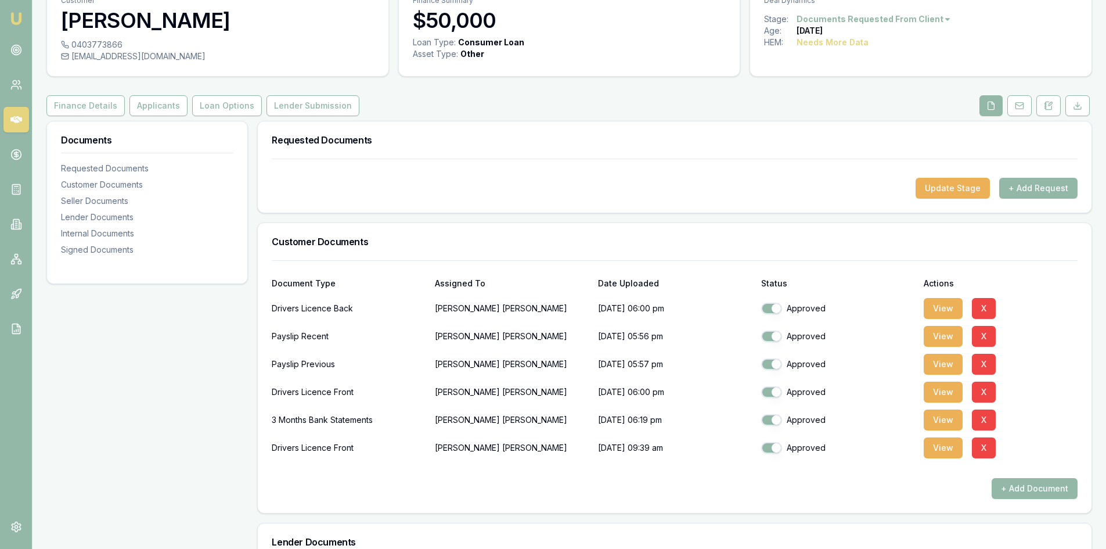
scroll to position [0, 0]
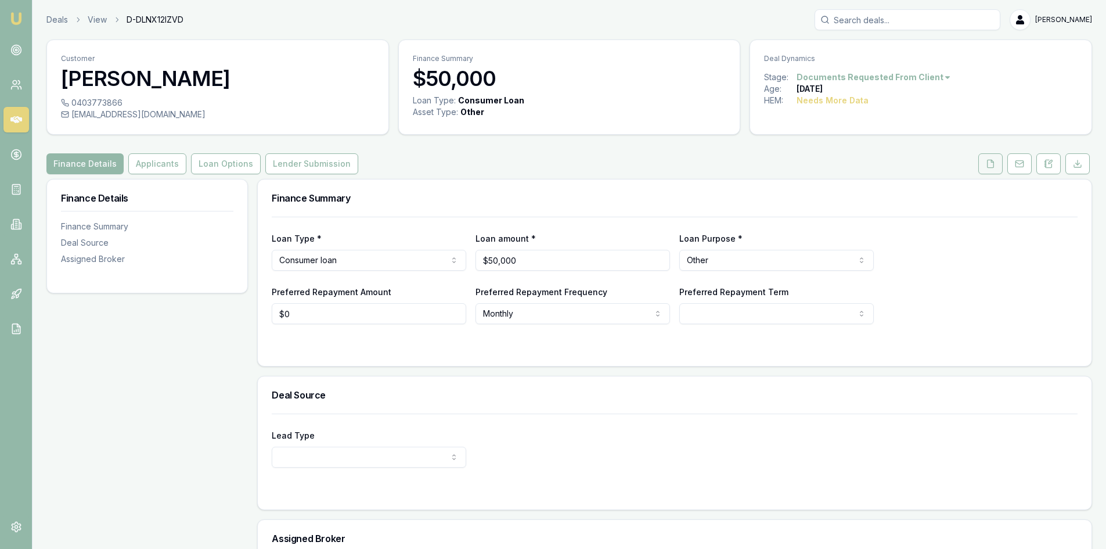
click at [989, 168] on button at bounding box center [990, 163] width 24 height 21
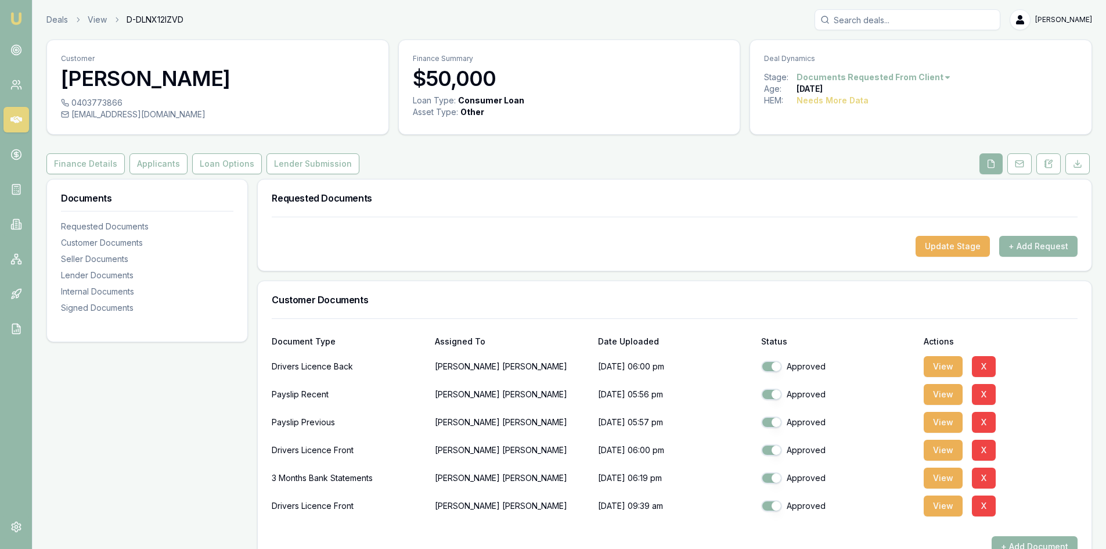
scroll to position [116, 0]
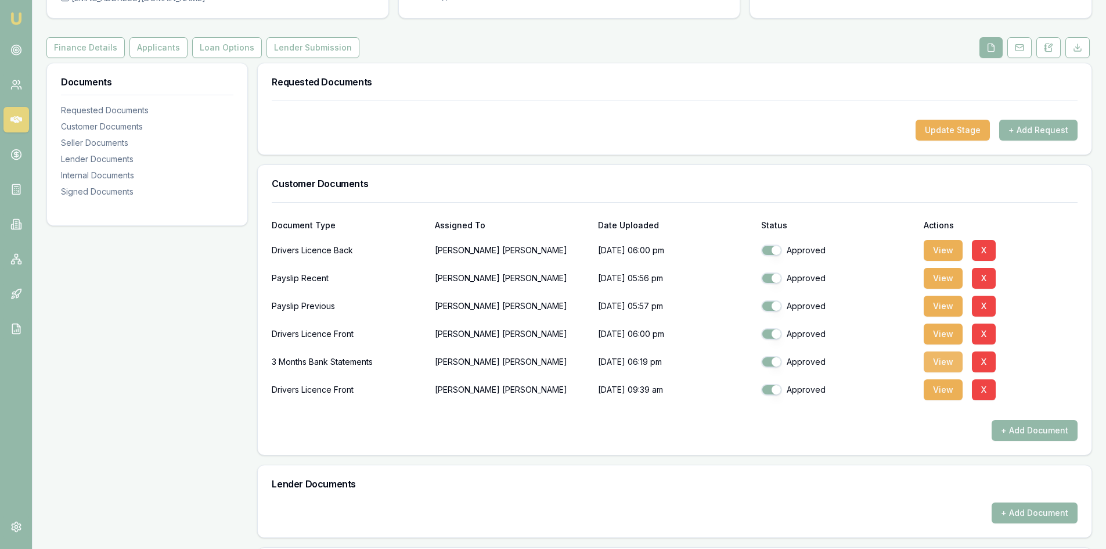
click at [939, 363] on button "View" at bounding box center [943, 361] width 39 height 21
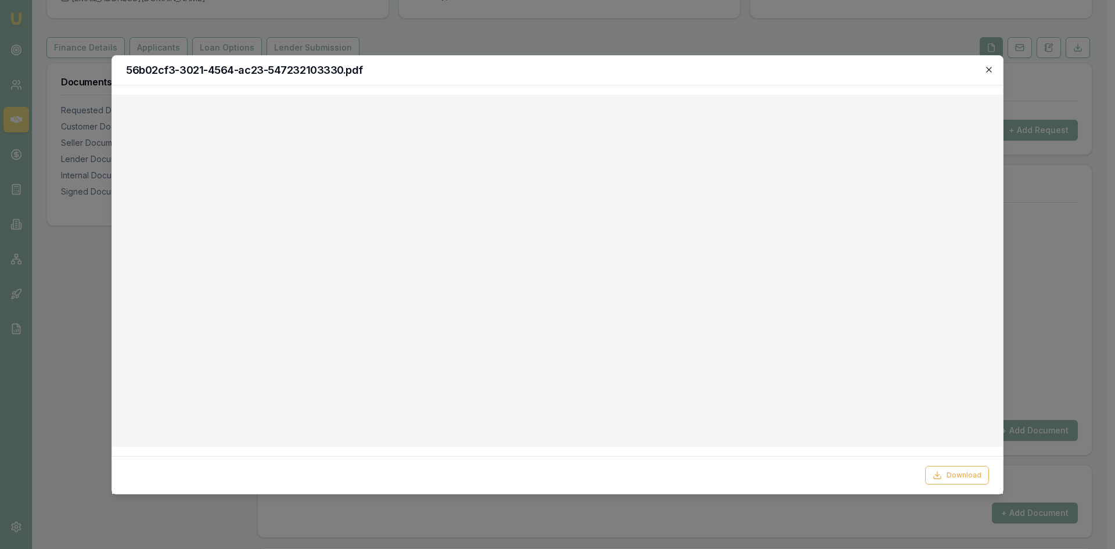
click at [988, 67] on icon "button" at bounding box center [988, 69] width 9 height 9
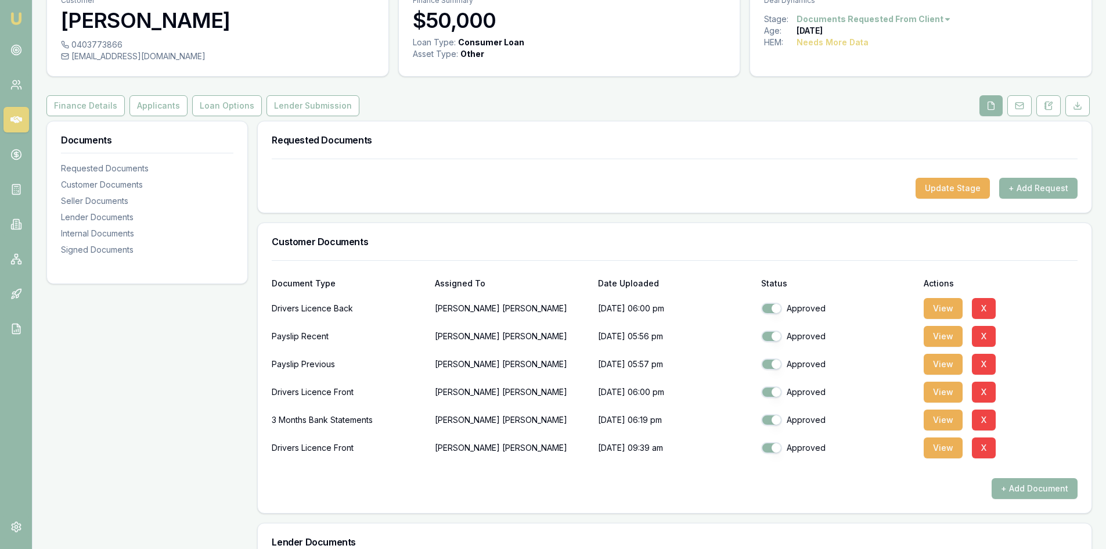
scroll to position [0, 0]
